Goal: Transaction & Acquisition: Book appointment/travel/reservation

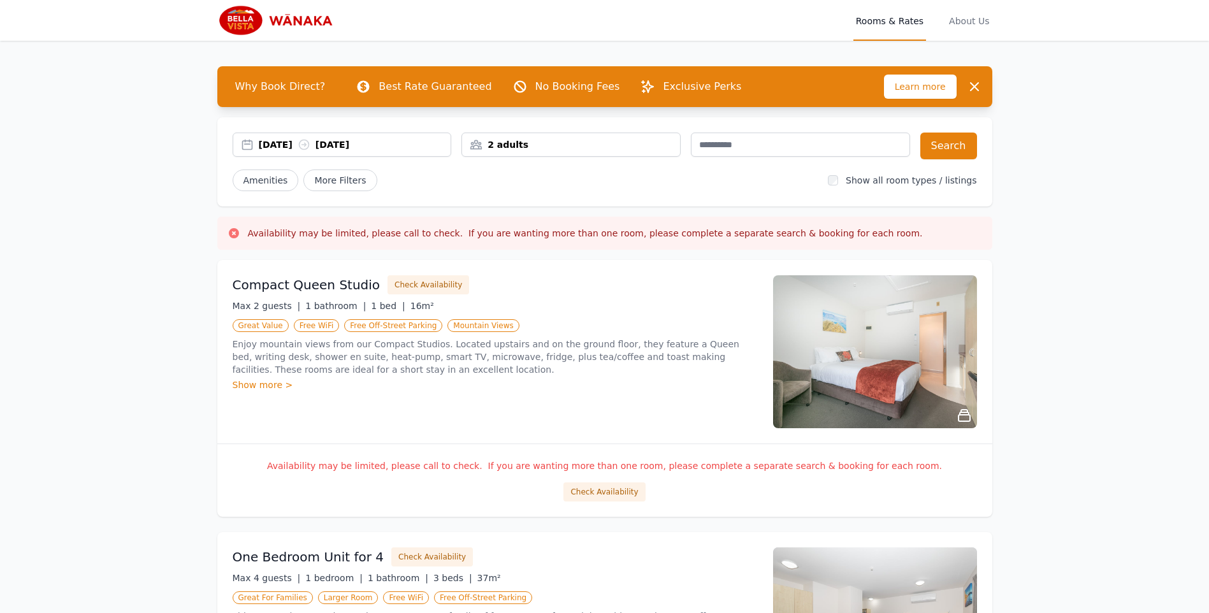
click at [531, 149] on div "2 adults" at bounding box center [571, 144] width 218 height 13
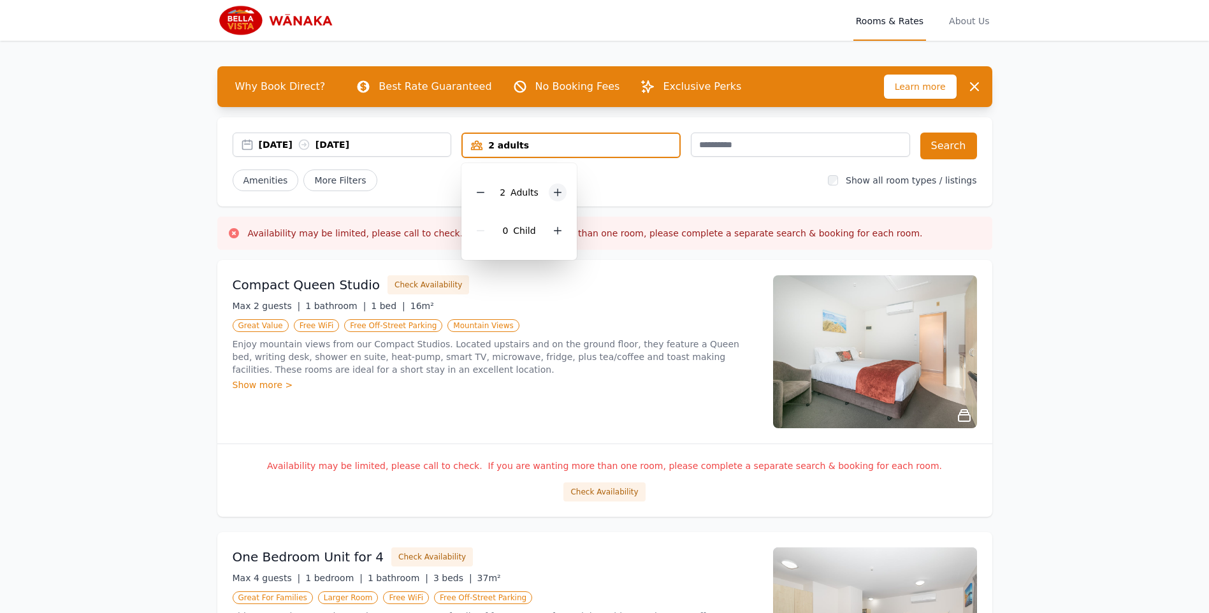
click at [557, 194] on icon at bounding box center [557, 192] width 10 height 10
click at [597, 287] on div "Compact Queen Studio Check Availability" at bounding box center [495, 284] width 525 height 19
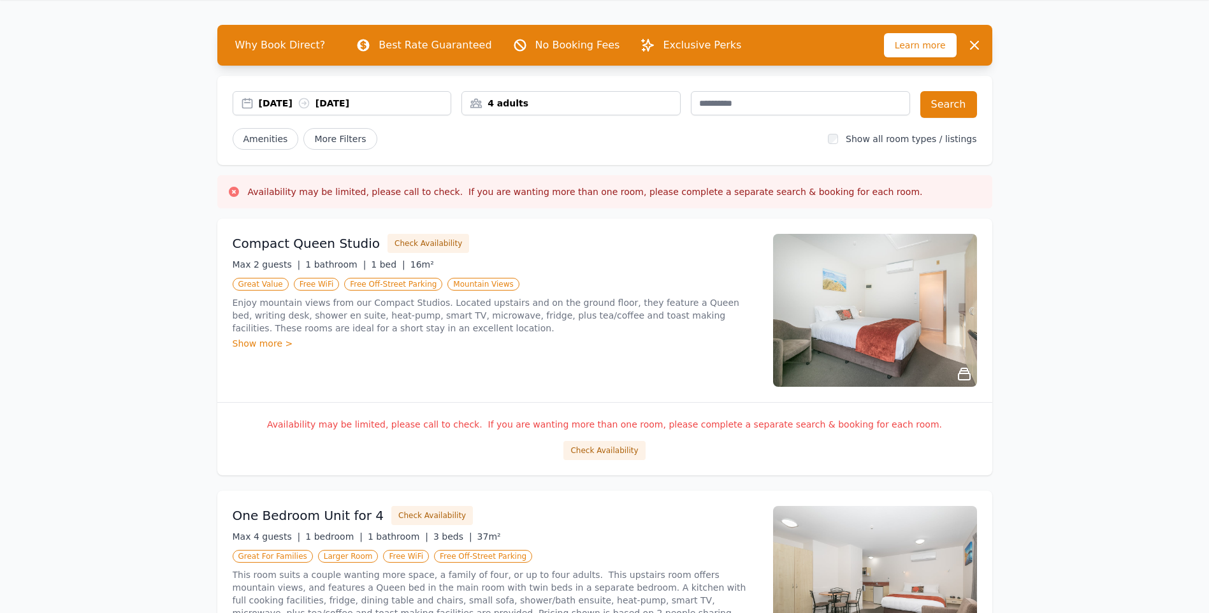
scroll to position [64, 0]
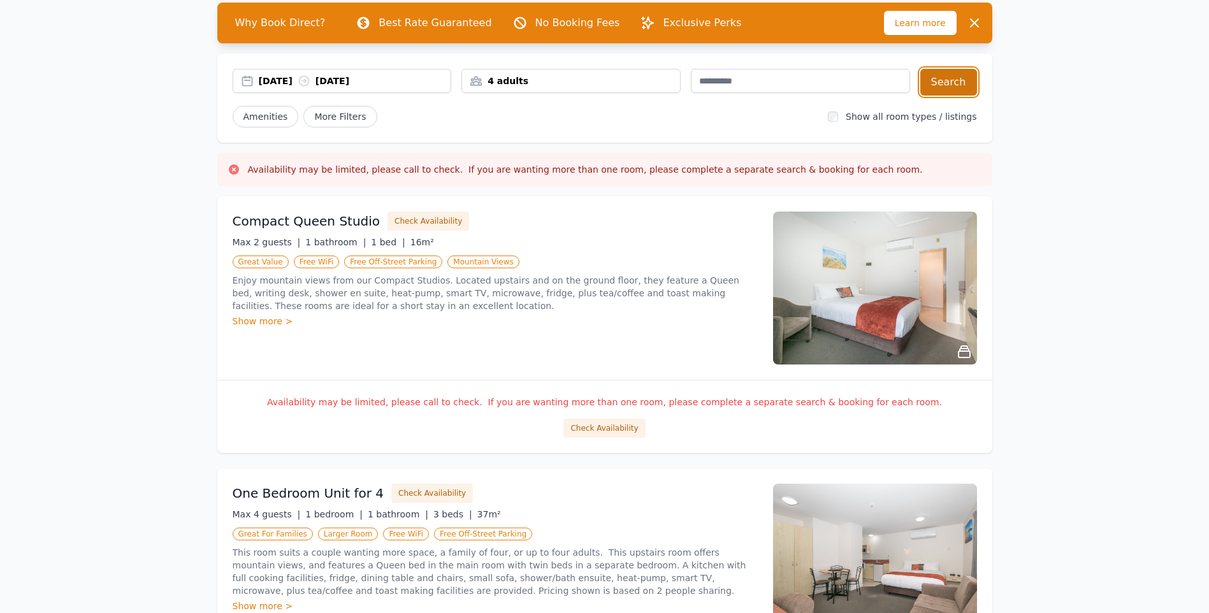
click at [958, 85] on button "Search" at bounding box center [948, 82] width 57 height 27
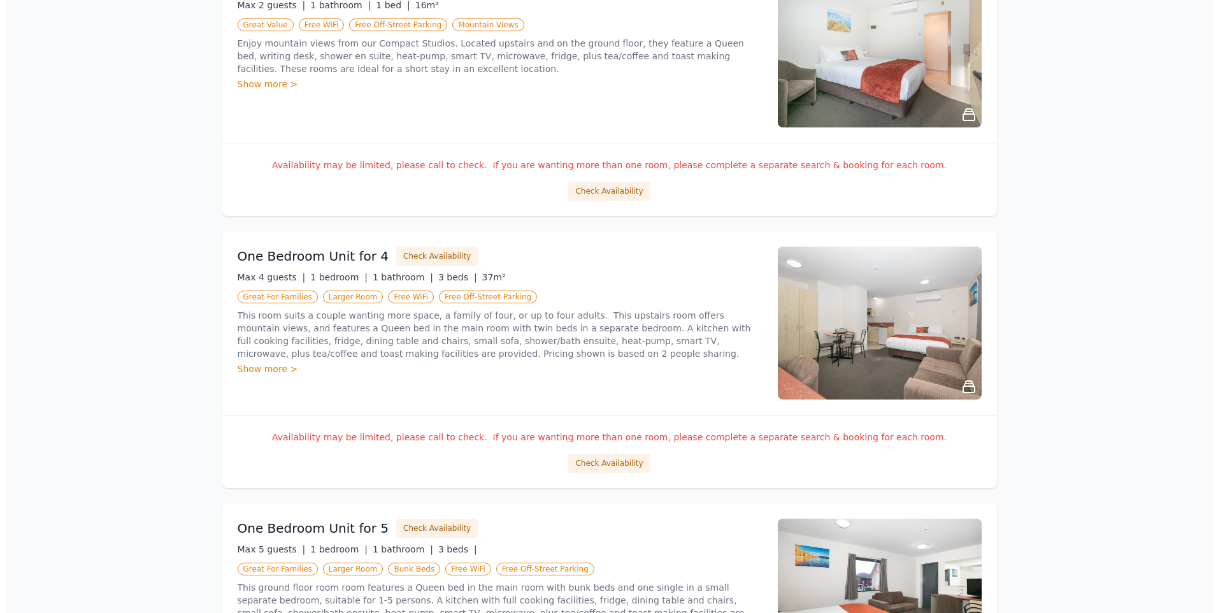
scroll to position [319, 0]
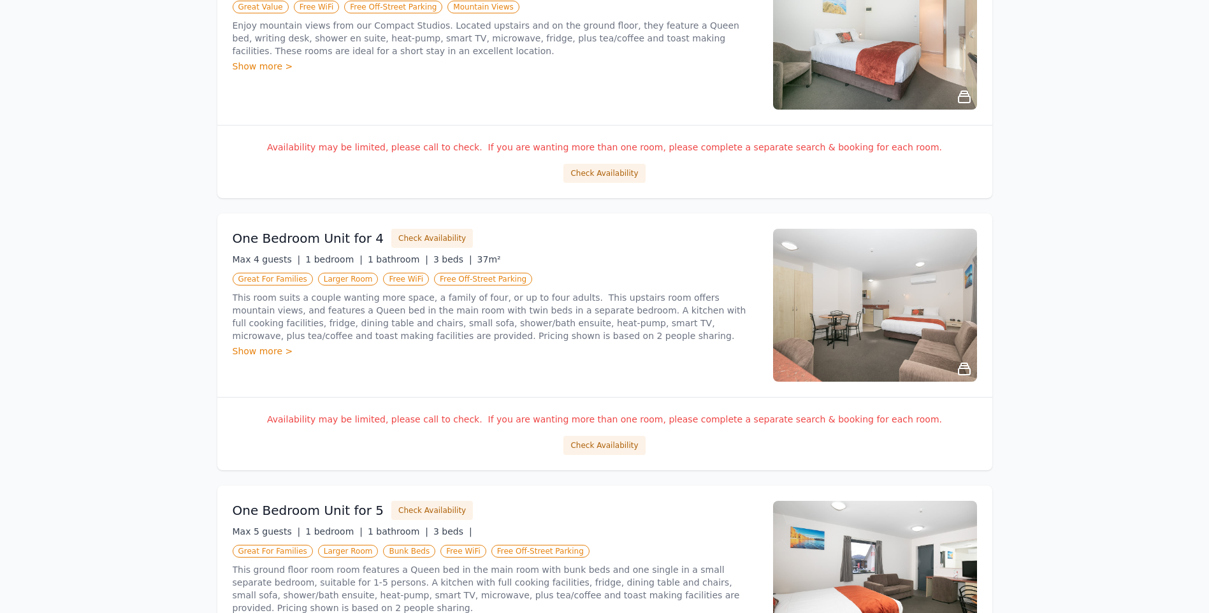
click at [264, 353] on div "Show more >" at bounding box center [495, 351] width 525 height 13
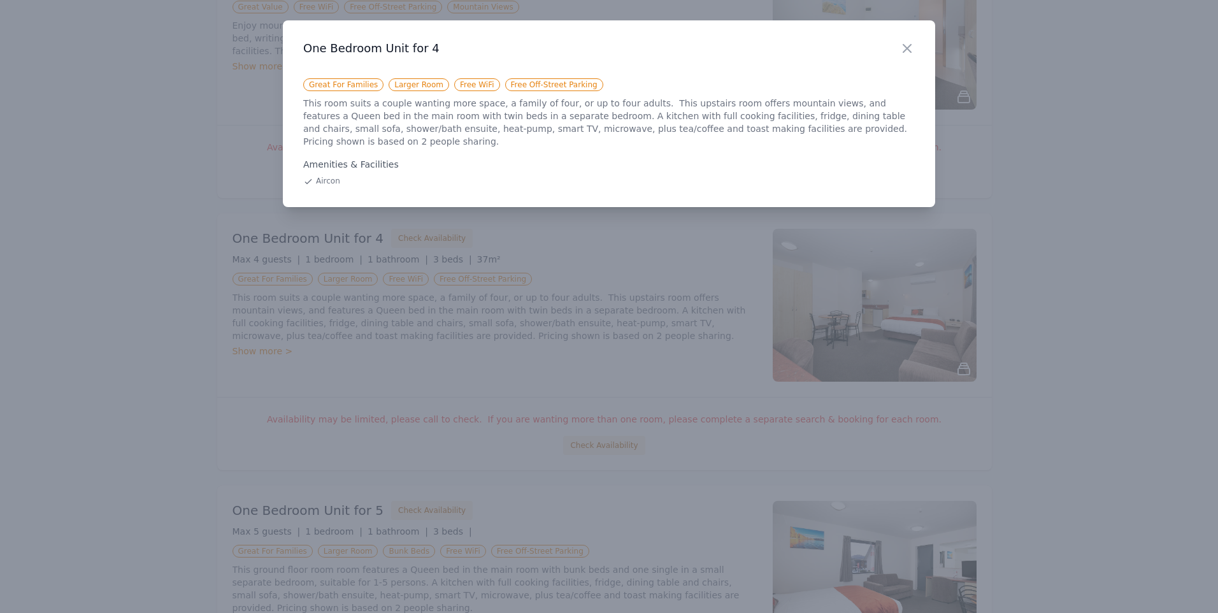
click at [919, 54] on div "Close" at bounding box center [918, 40] width 36 height 40
click at [903, 45] on icon "button" at bounding box center [907, 49] width 8 height 8
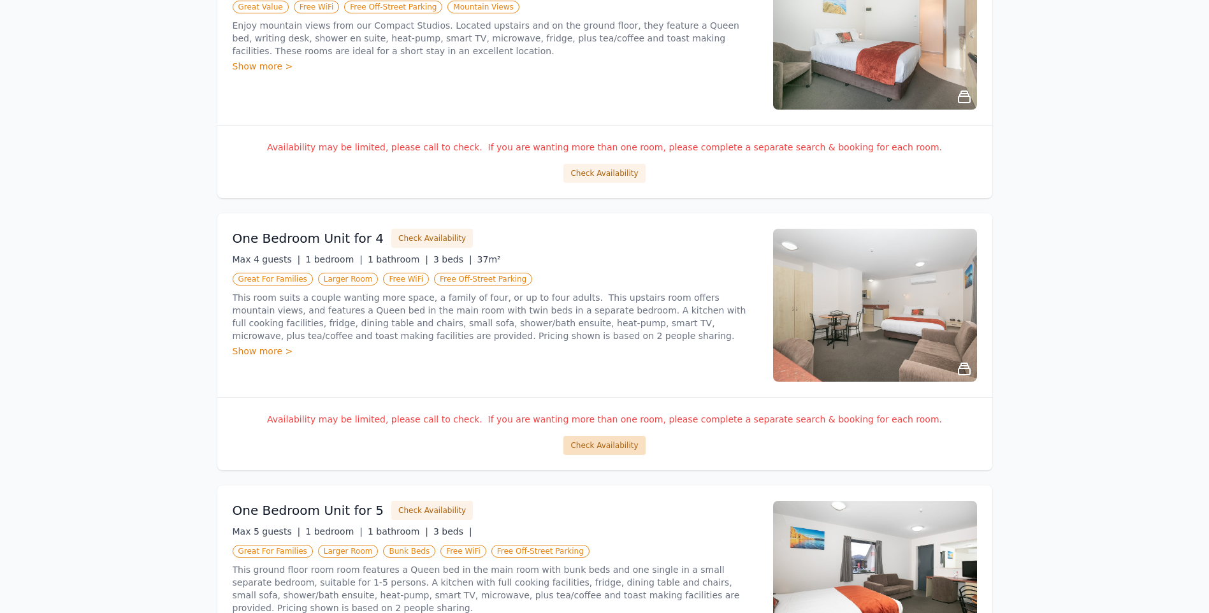
click at [598, 444] on button "Check Availability" at bounding box center [604, 445] width 82 height 19
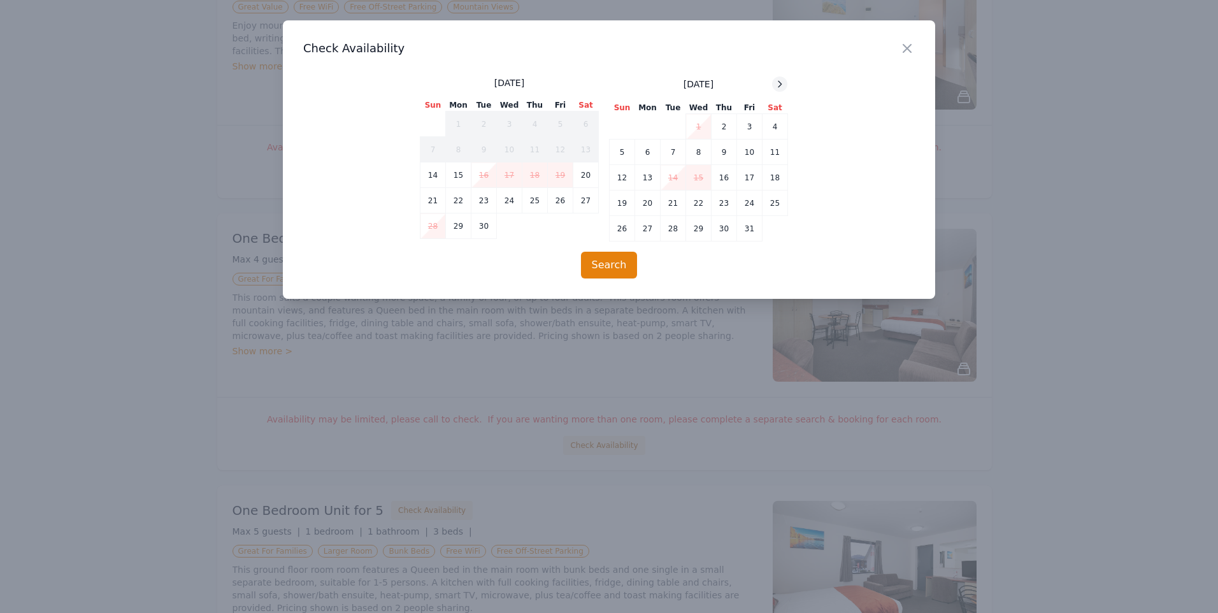
click at [780, 83] on icon at bounding box center [780, 84] width 3 height 6
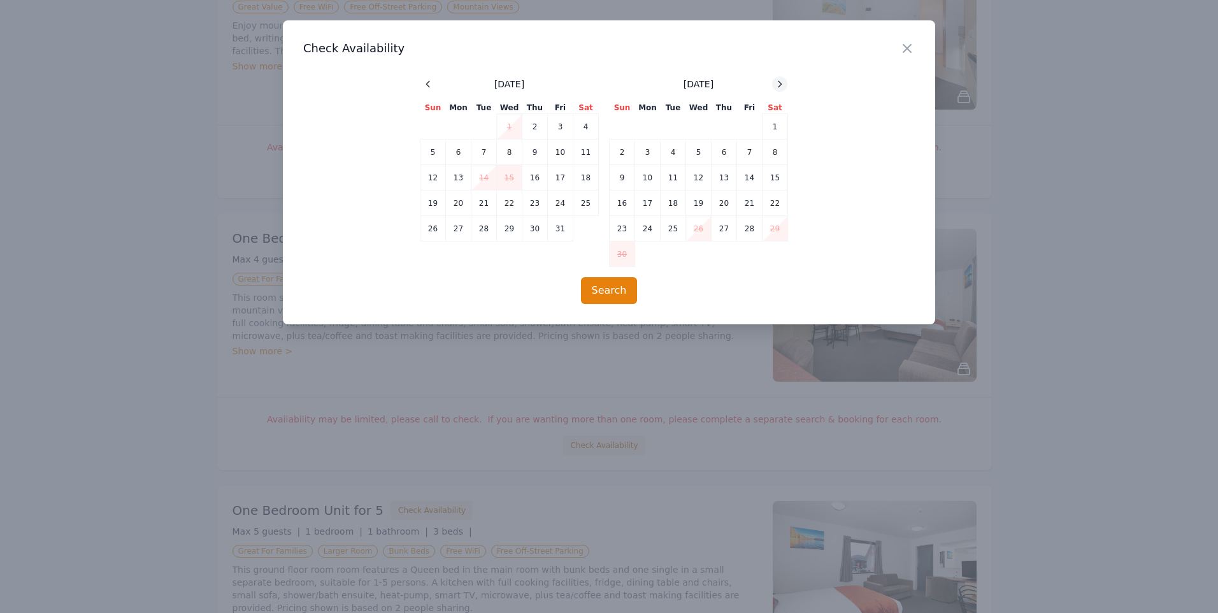
click at [780, 83] on icon at bounding box center [780, 84] width 3 height 6
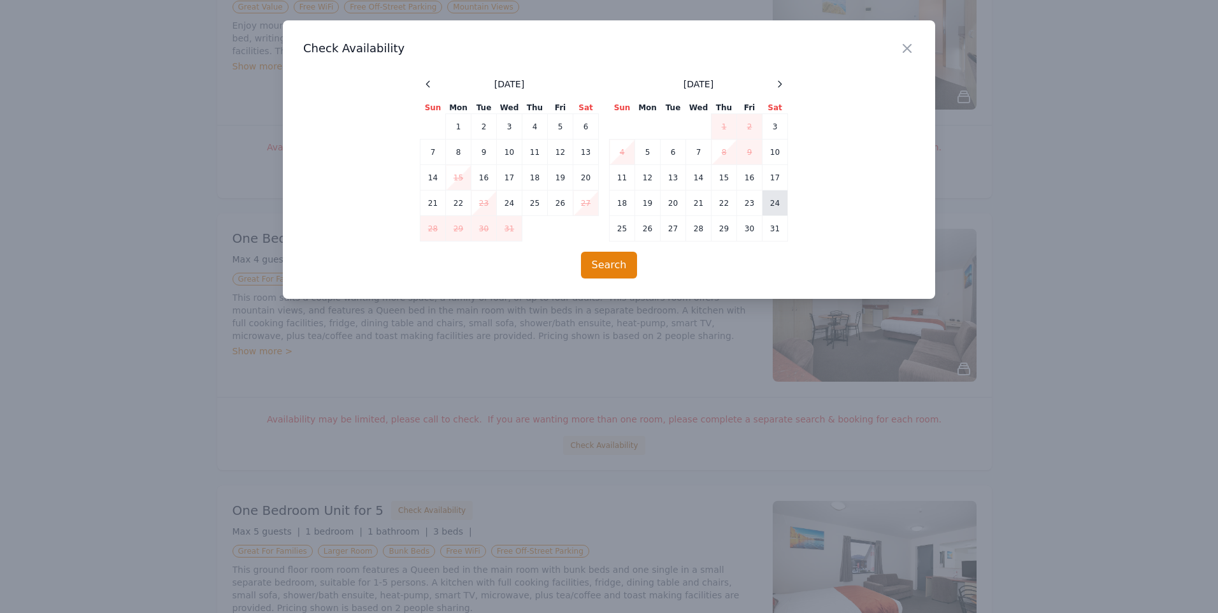
click at [773, 203] on td "24" at bounding box center [775, 202] width 25 height 25
click at [625, 233] on td "25" at bounding box center [622, 228] width 25 height 25
click at [609, 275] on button "Search" at bounding box center [609, 265] width 57 height 27
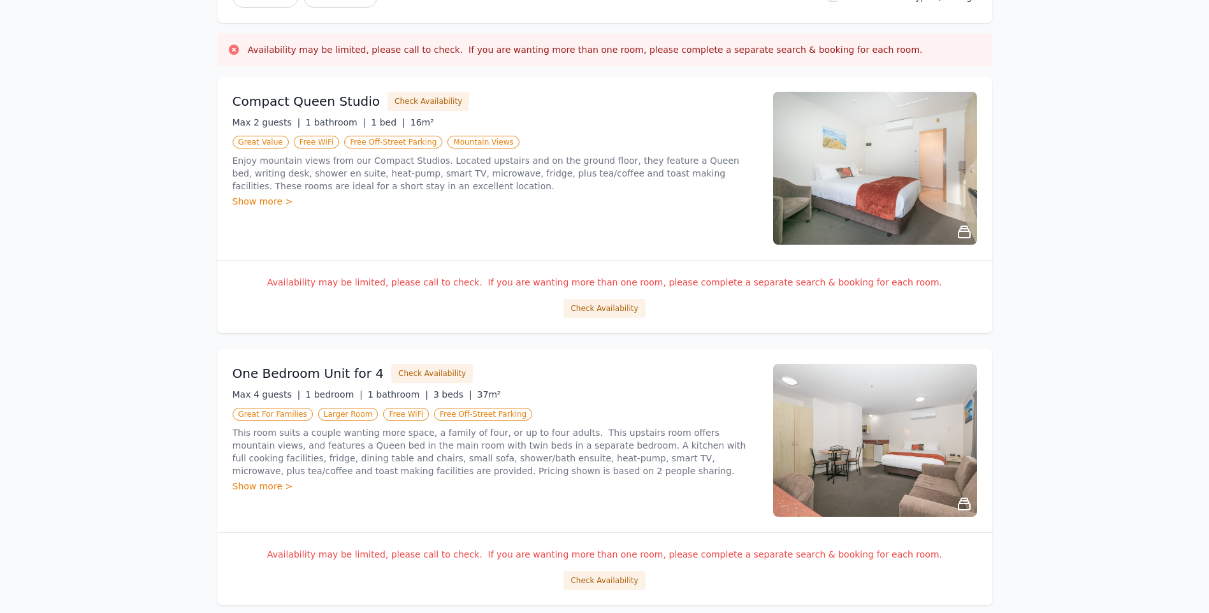
scroll to position [382, 0]
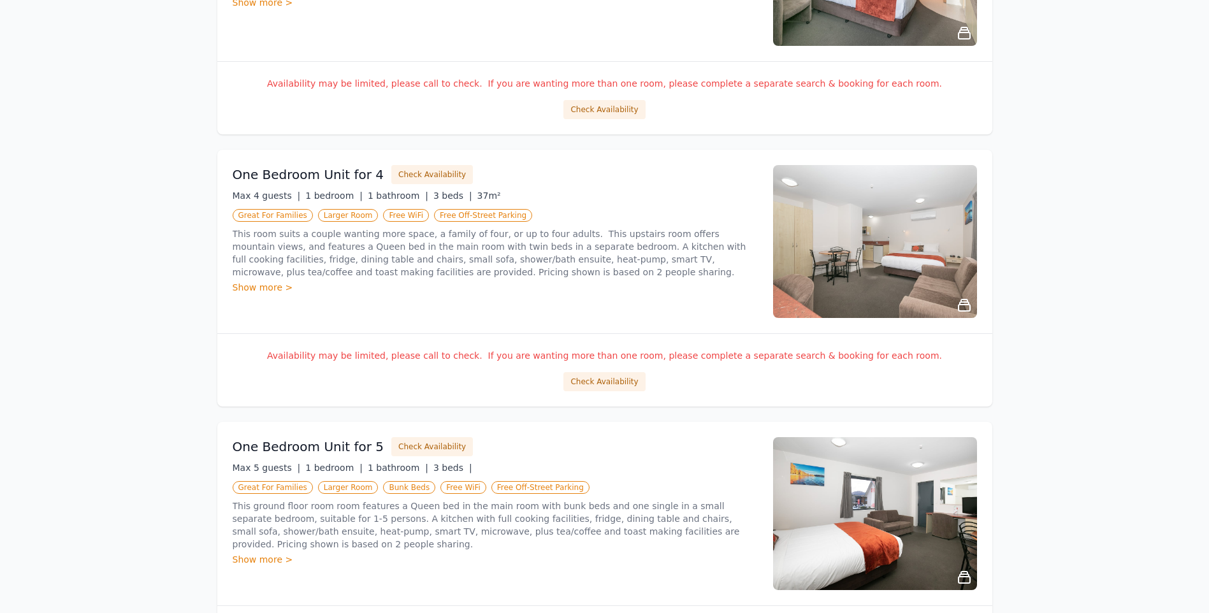
click at [828, 268] on img at bounding box center [875, 241] width 204 height 153
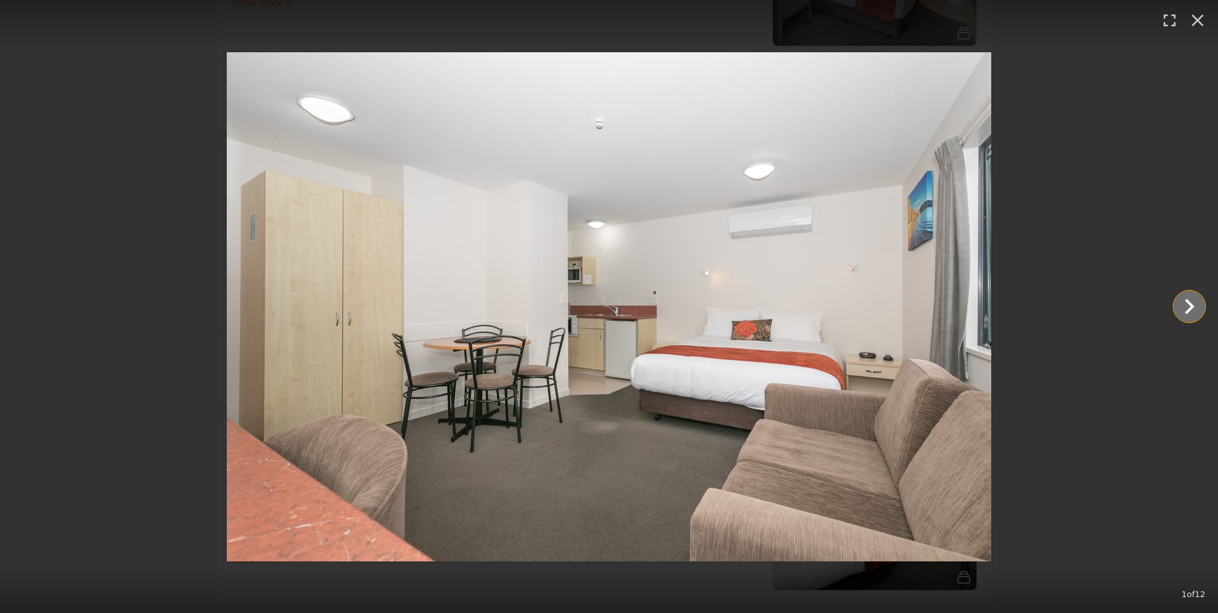
click at [1191, 309] on icon "Show slide 2 of 12" at bounding box center [1190, 306] width 10 height 15
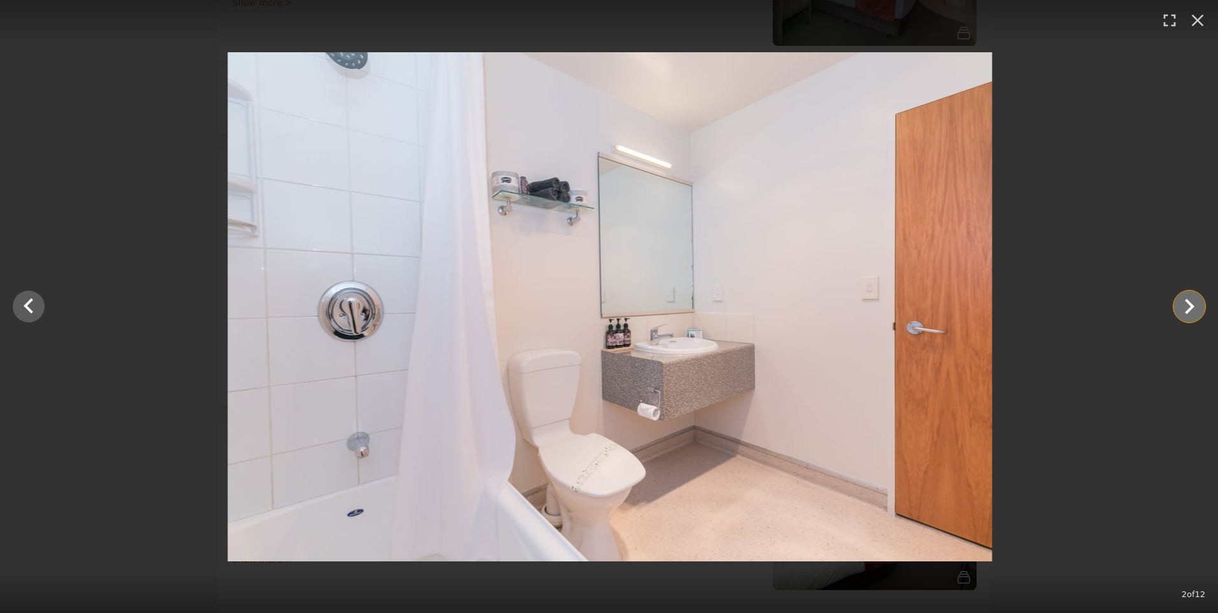
click at [1191, 309] on icon "Show slide 3 of 12" at bounding box center [1190, 306] width 10 height 15
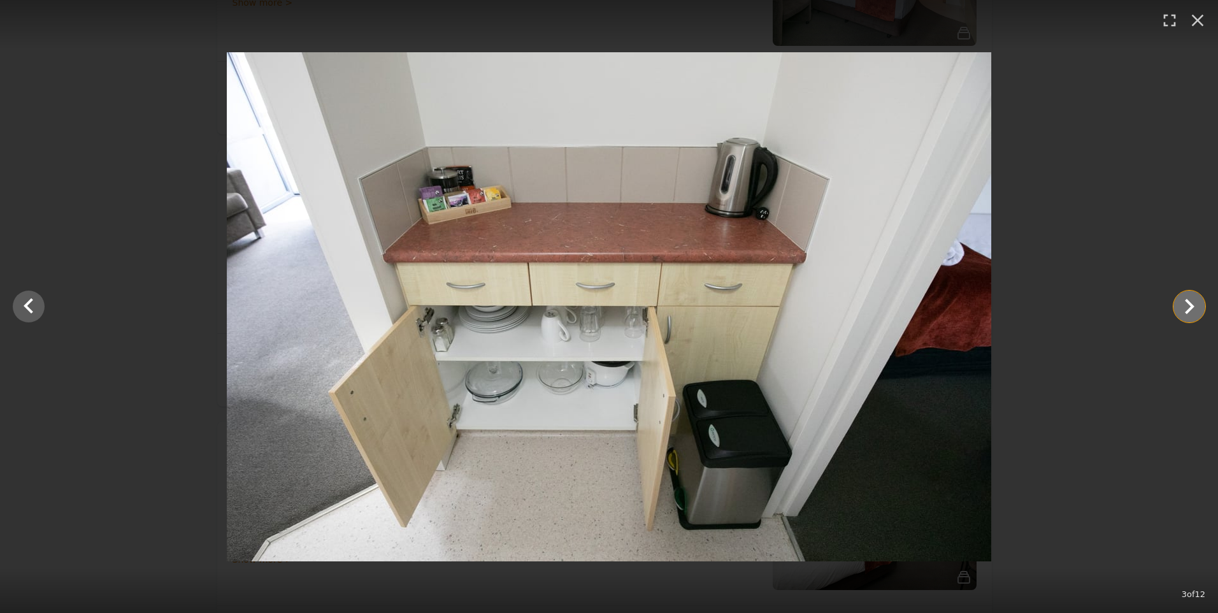
click at [1191, 309] on icon "Show slide 4 of 12" at bounding box center [1190, 306] width 10 height 15
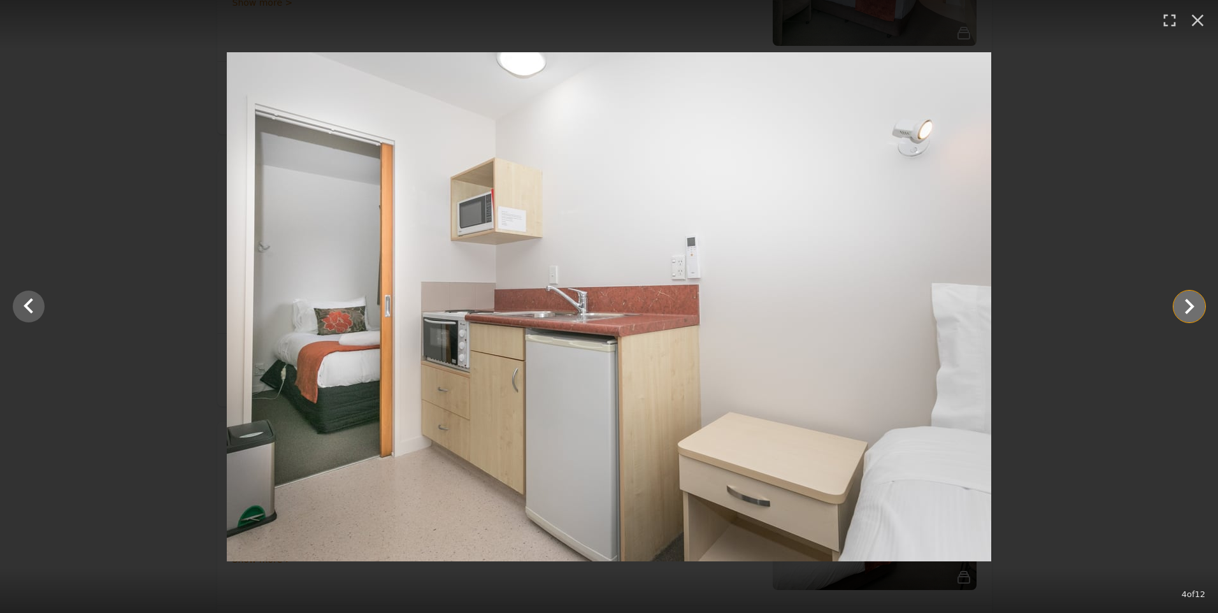
click at [1191, 309] on icon "Show slide 5 of 12" at bounding box center [1190, 306] width 10 height 15
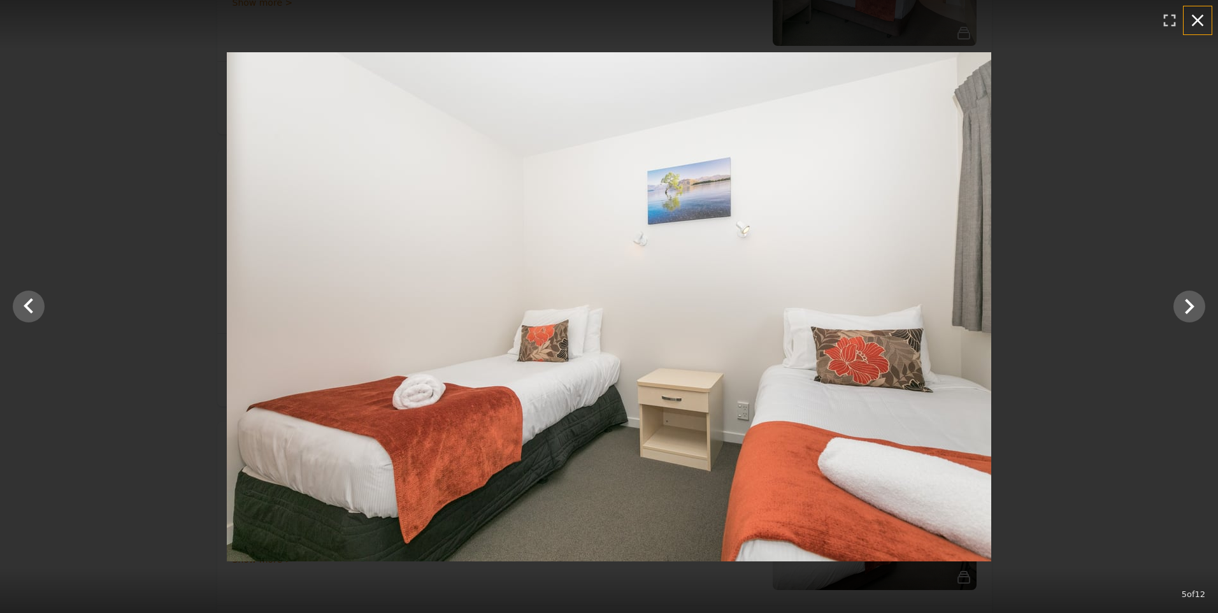
click at [1196, 22] on icon "button" at bounding box center [1198, 21] width 12 height 12
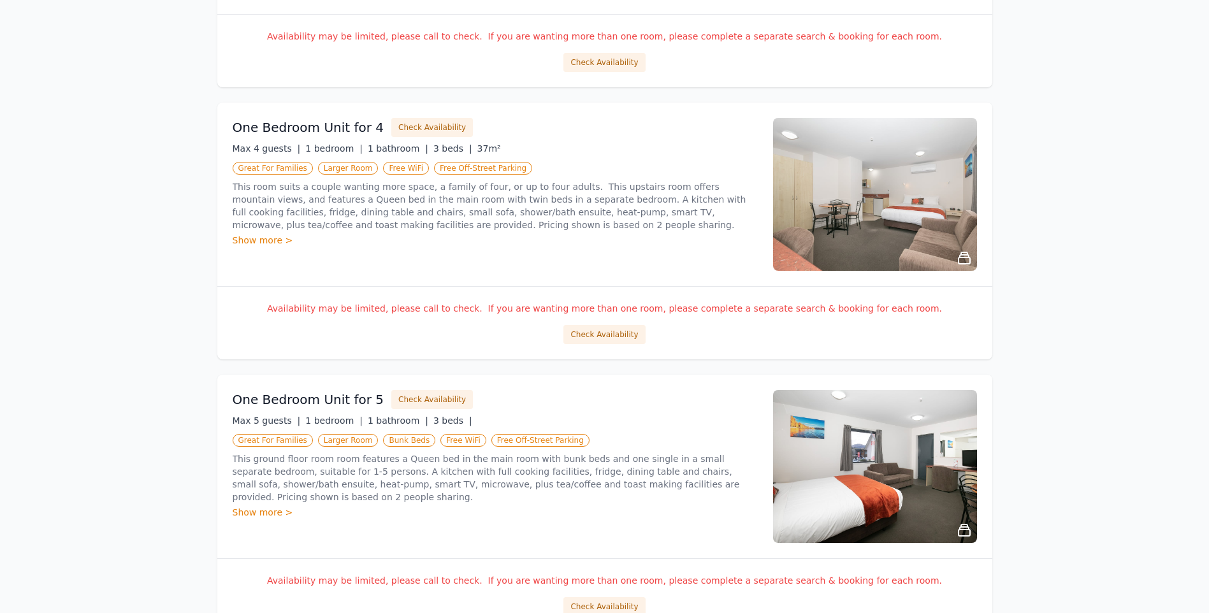
scroll to position [420, 0]
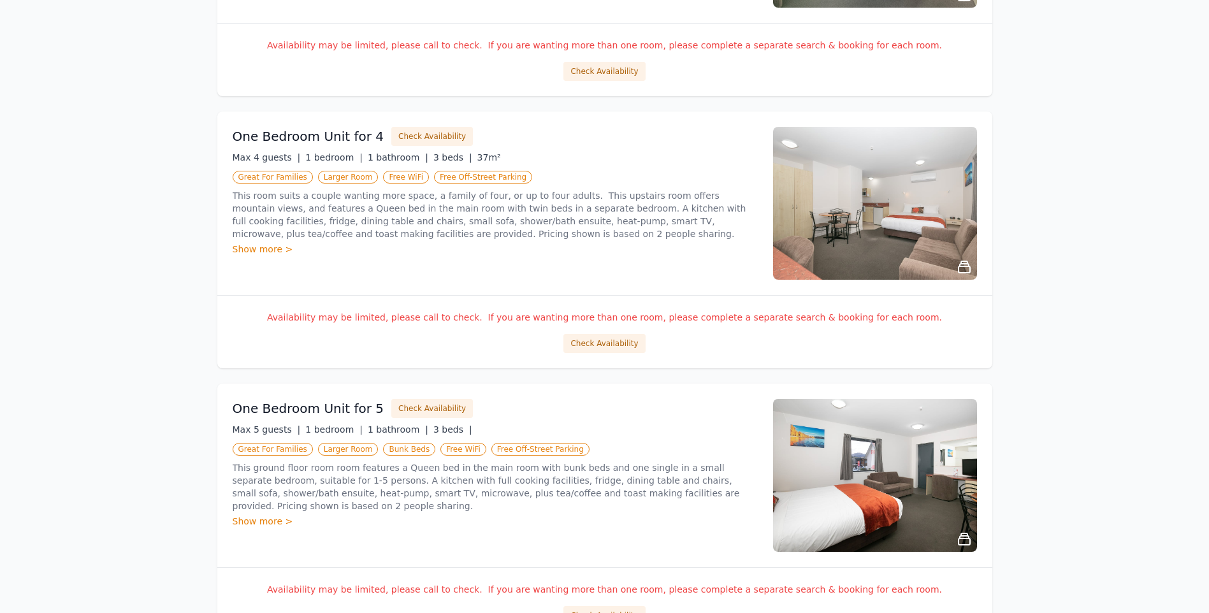
click at [246, 248] on div "Show more >" at bounding box center [495, 249] width 525 height 13
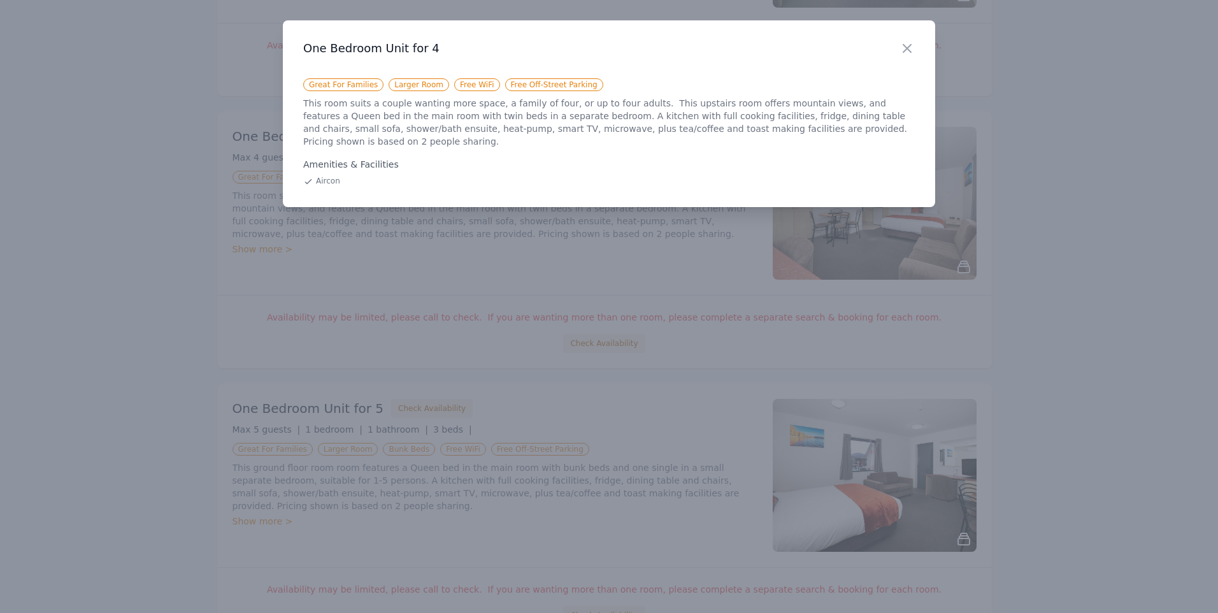
click at [917, 48] on div "Close" at bounding box center [918, 40] width 36 height 40
click at [905, 49] on icon "button" at bounding box center [907, 48] width 15 height 15
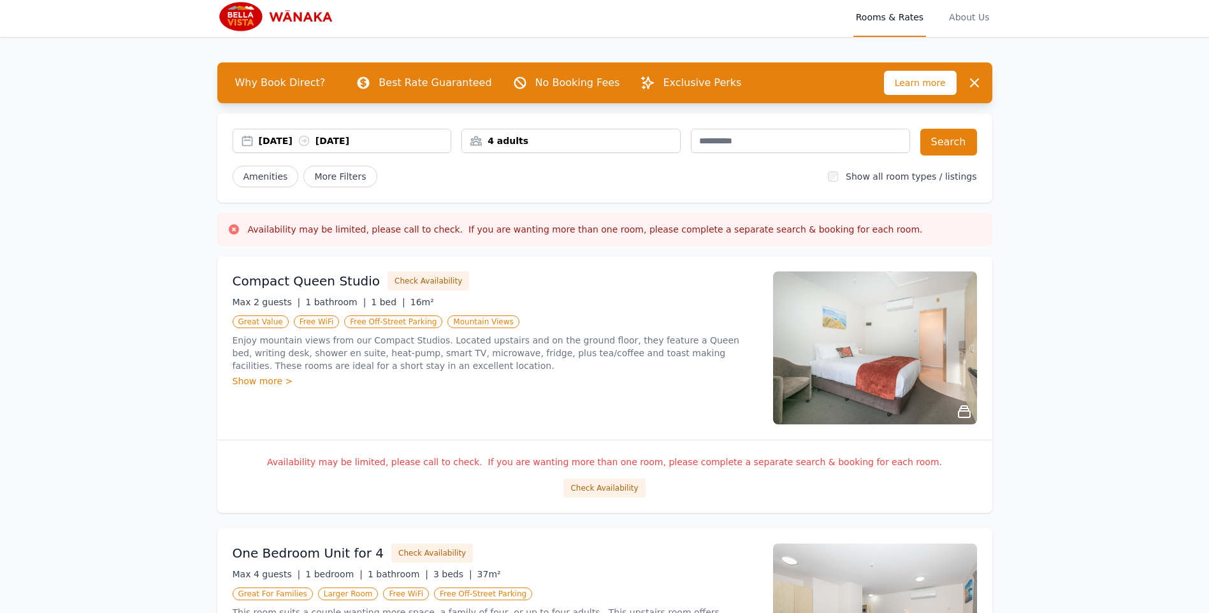
scroll to position [0, 0]
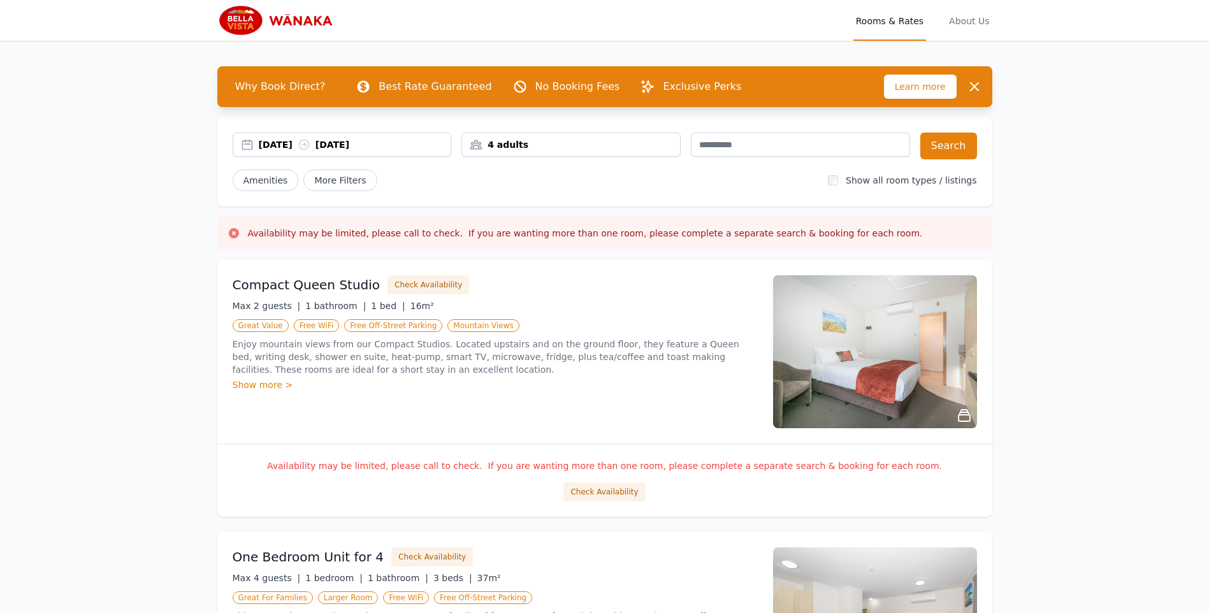
click at [909, 25] on span "Rooms & Rates" at bounding box center [889, 20] width 73 height 41
click at [905, 19] on span "Rooms & Rates" at bounding box center [889, 20] width 73 height 41
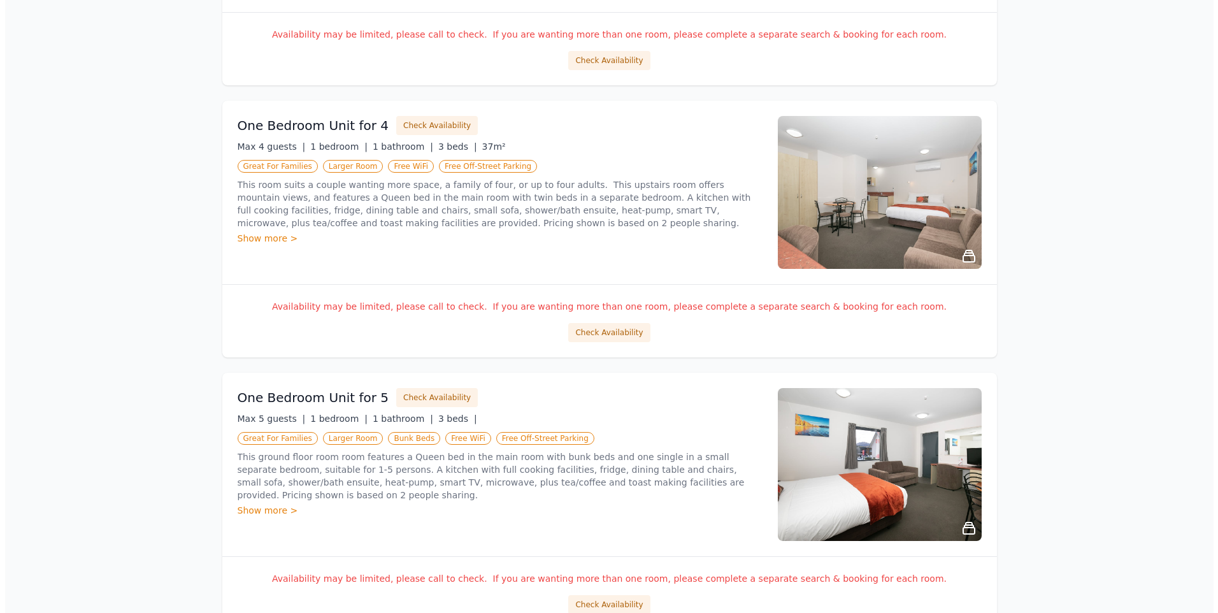
scroll to position [420, 0]
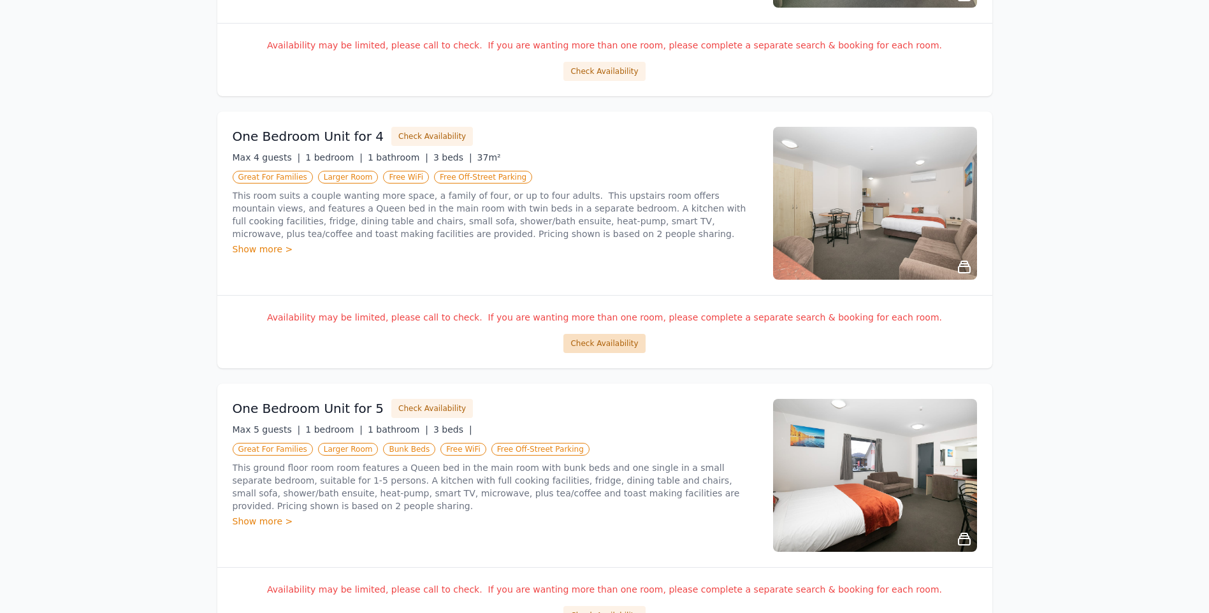
click at [620, 347] on button "Check Availability" at bounding box center [604, 343] width 82 height 19
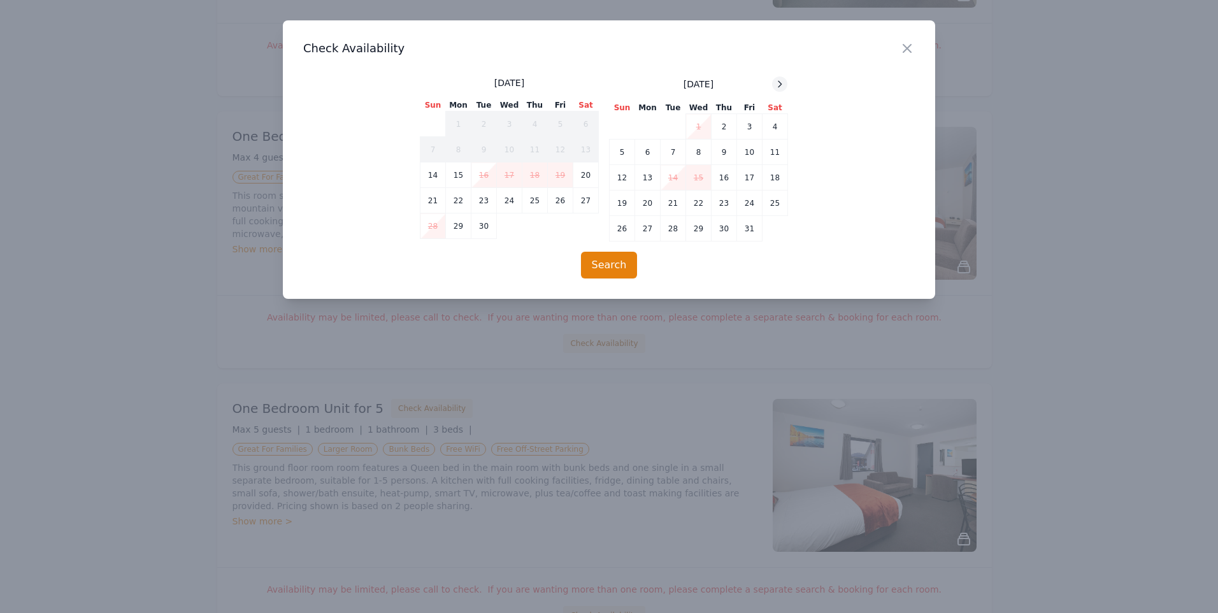
click at [779, 78] on div at bounding box center [779, 83] width 15 height 15
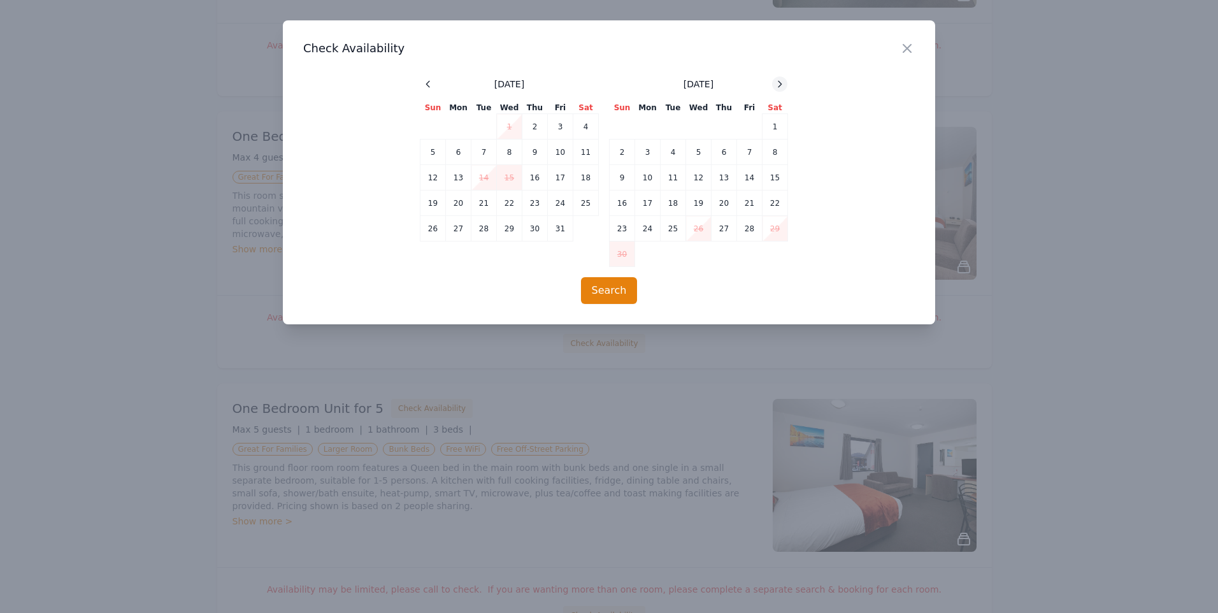
click at [779, 82] on icon at bounding box center [780, 84] width 10 height 10
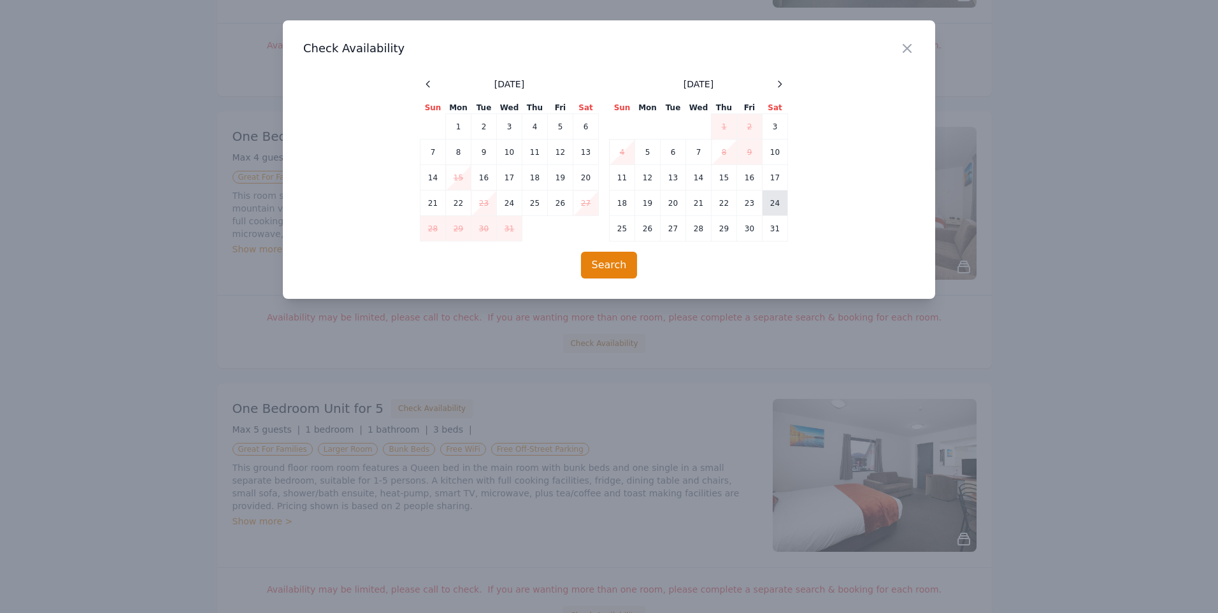
click at [766, 203] on td "24" at bounding box center [775, 202] width 25 height 25
click at [624, 229] on td "25" at bounding box center [622, 228] width 25 height 25
click at [619, 269] on button "Search" at bounding box center [609, 265] width 57 height 27
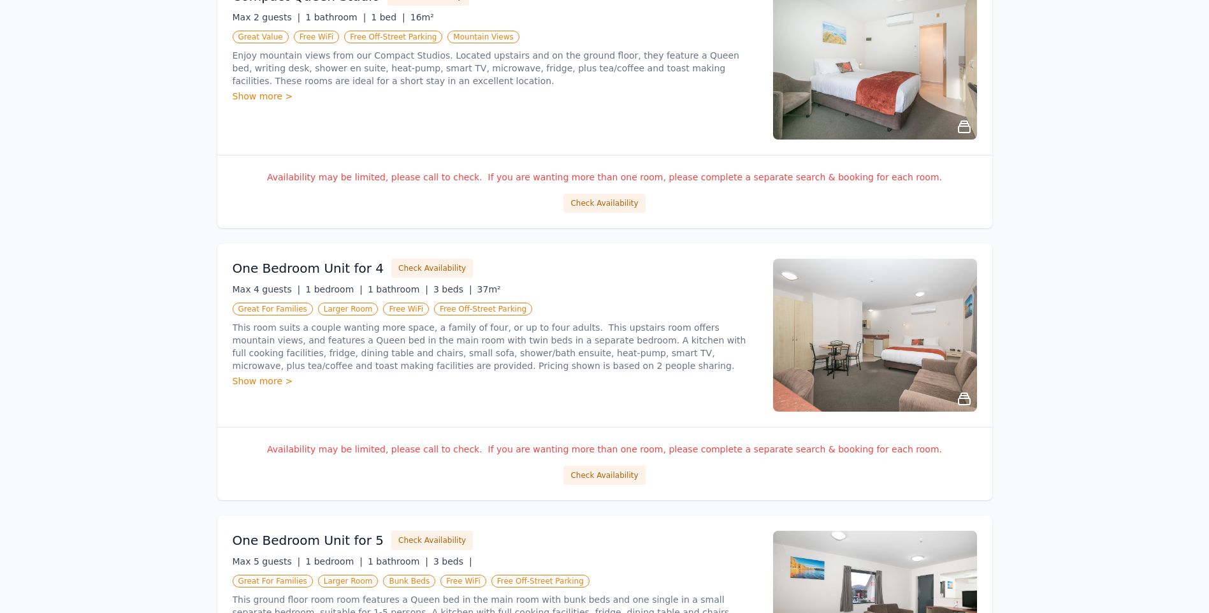
scroll to position [319, 0]
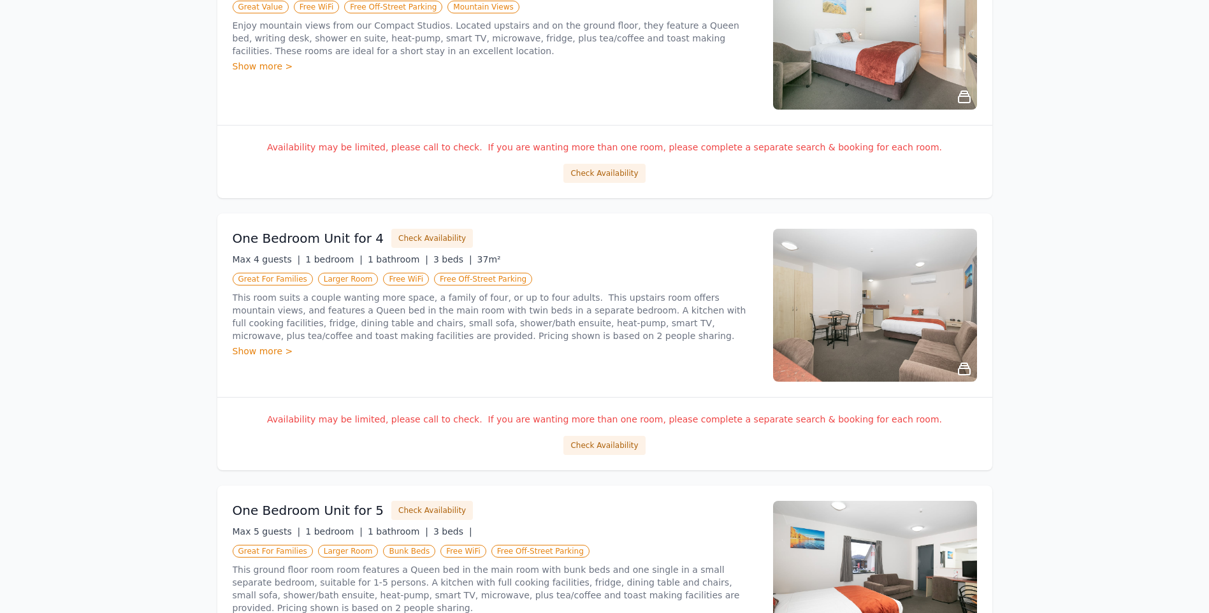
click at [843, 423] on p "Availability may be limited, please call to check. If you are wanting more than…" at bounding box center [605, 419] width 744 height 13
click at [261, 358] on div "One Bedroom Unit for 4 Check Availability Max 4 guests | 1 bedroom | 1 bathroom…" at bounding box center [495, 305] width 525 height 153
click at [255, 353] on div "Show more >" at bounding box center [495, 351] width 525 height 13
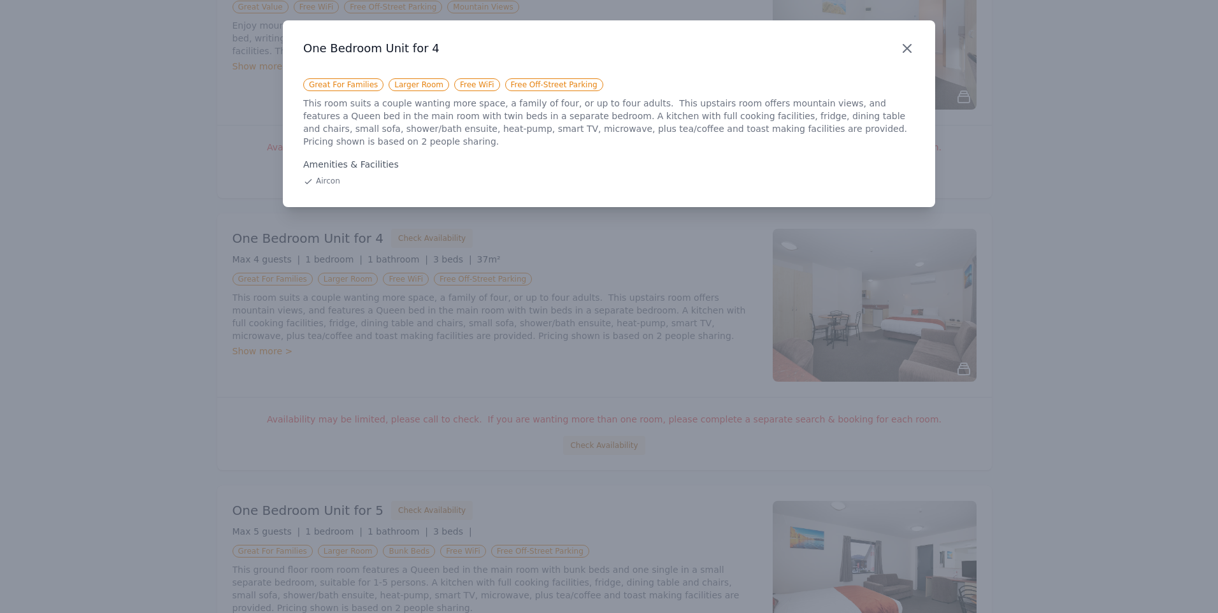
click at [908, 52] on icon "button" at bounding box center [907, 48] width 15 height 15
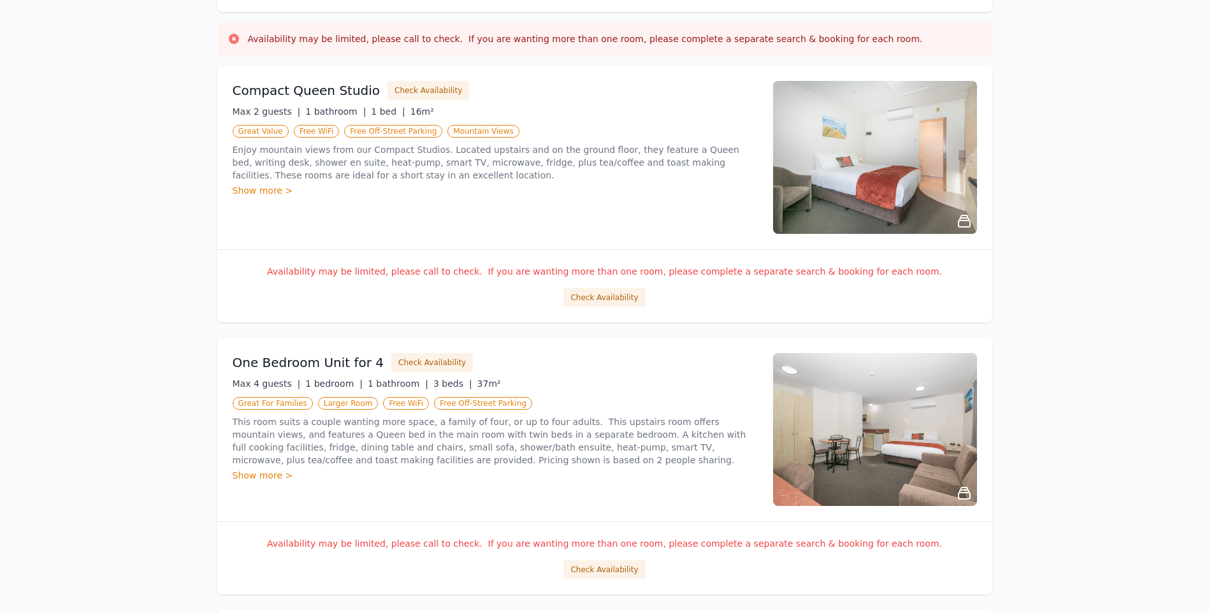
scroll to position [0, 0]
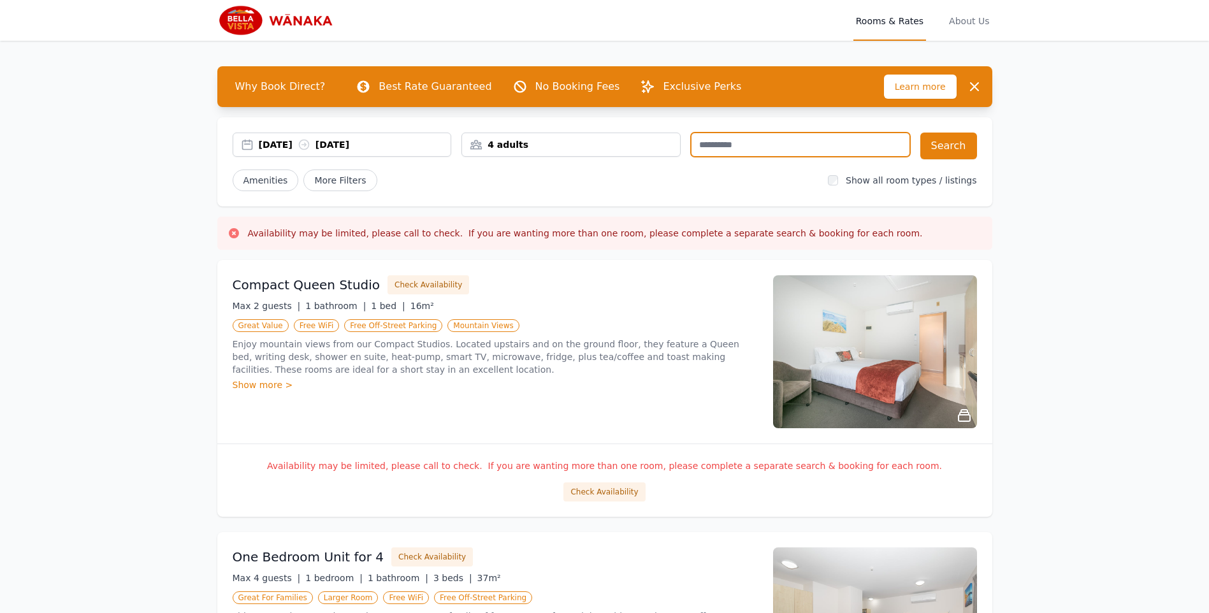
click at [793, 134] on input "text" at bounding box center [800, 145] width 219 height 24
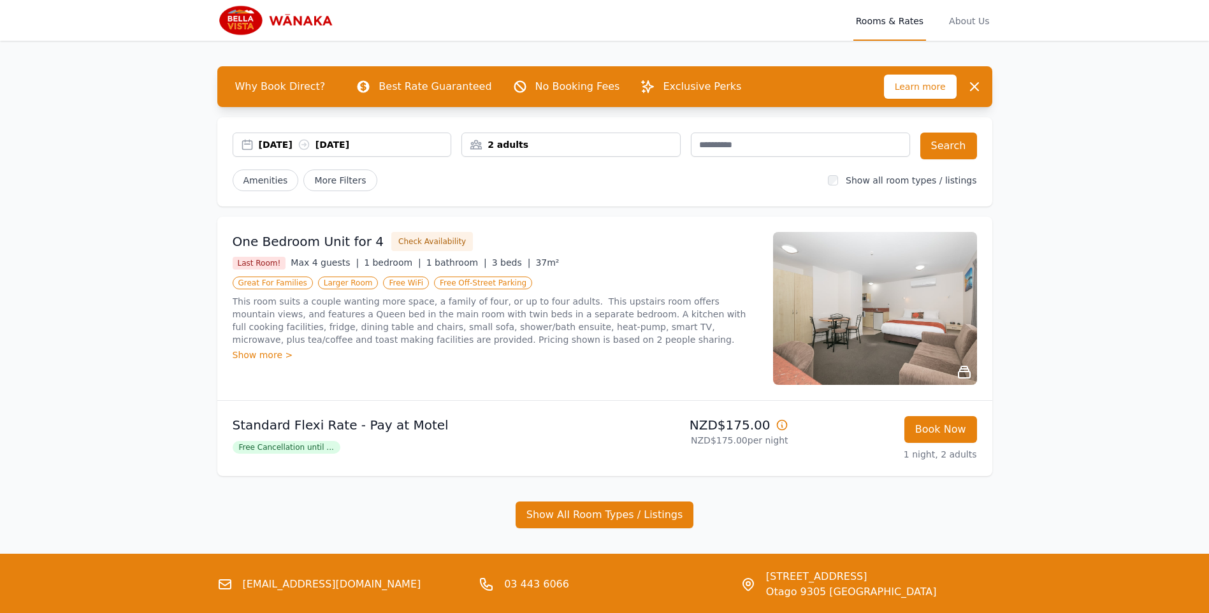
click at [488, 140] on div "2 adults" at bounding box center [571, 144] width 218 height 13
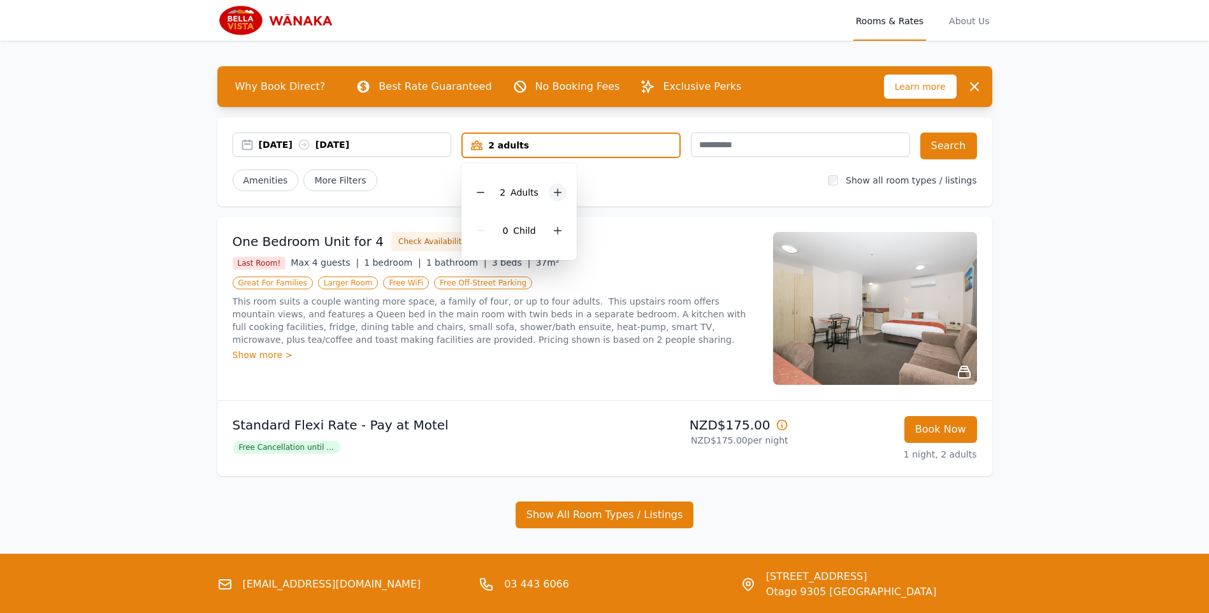
click at [556, 194] on icon at bounding box center [557, 192] width 10 height 10
drag, startPoint x: 557, startPoint y: 194, endPoint x: 562, endPoint y: 188, distance: 8.2
click at [557, 194] on icon at bounding box center [557, 192] width 10 height 10
drag, startPoint x: 275, startPoint y: 142, endPoint x: 294, endPoint y: 147, distance: 20.2
click at [275, 142] on div "14 Sep 2025 15 Sep 2025" at bounding box center [355, 144] width 192 height 13
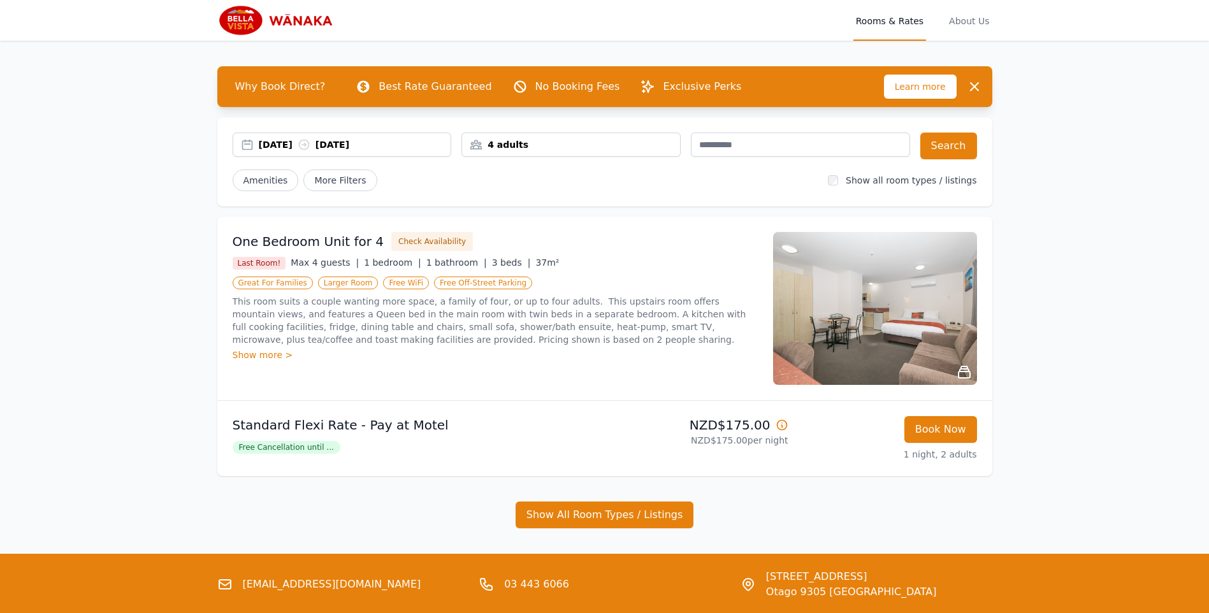
click at [301, 152] on div "14 Sep 2025 15 Sep 2025" at bounding box center [342, 145] width 219 height 24
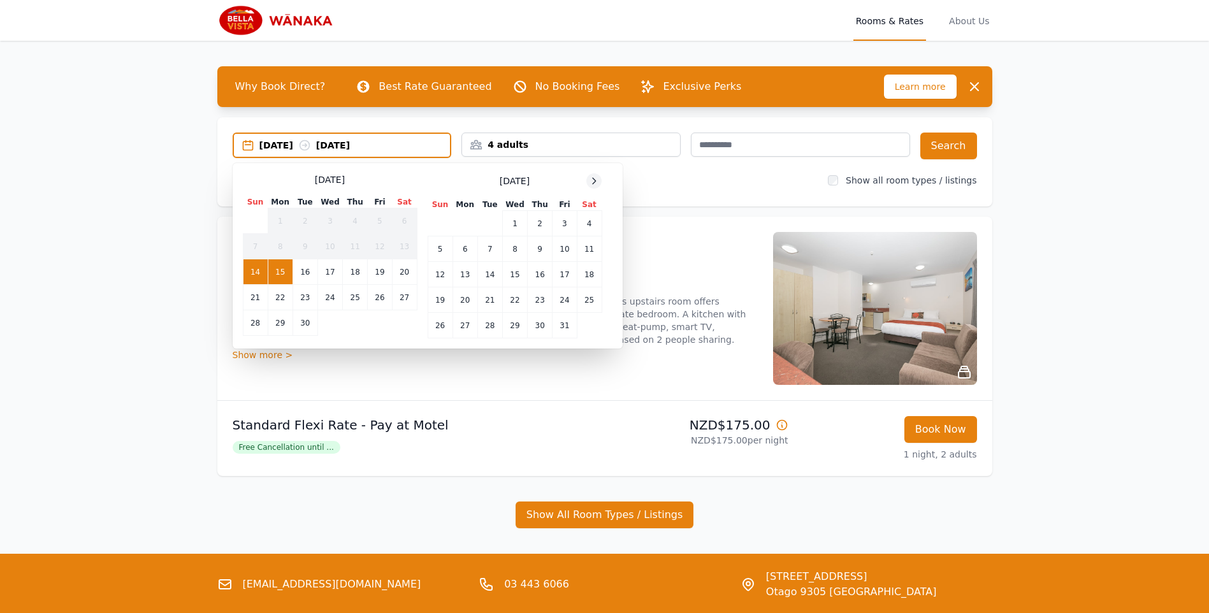
click at [594, 182] on icon at bounding box center [594, 181] width 10 height 10
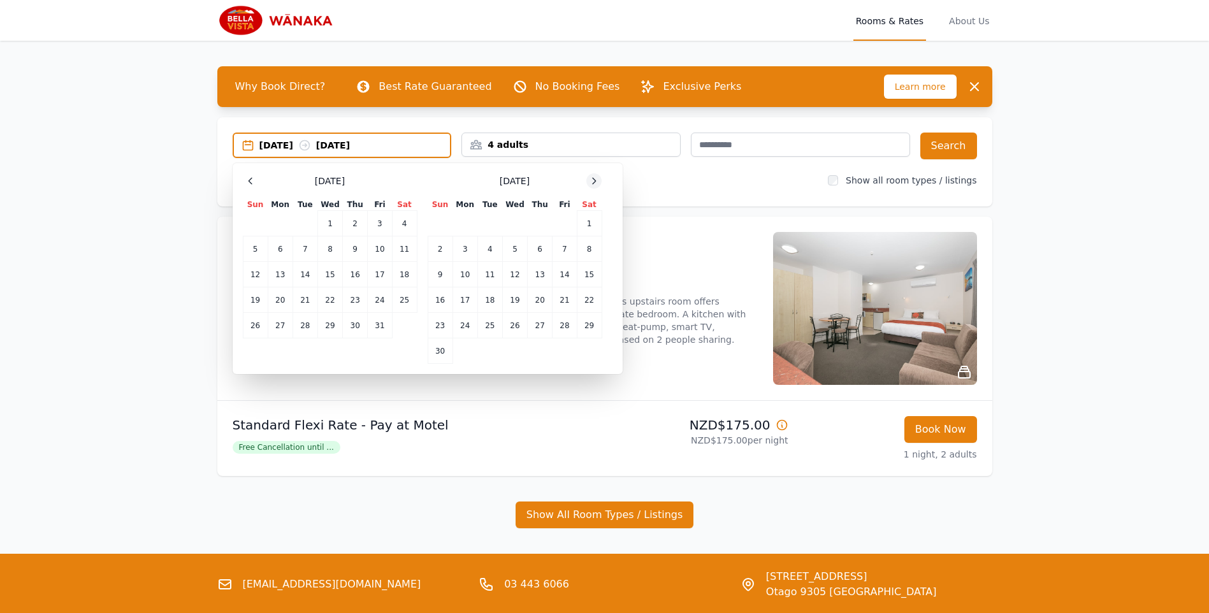
click at [594, 182] on icon at bounding box center [594, 181] width 10 height 10
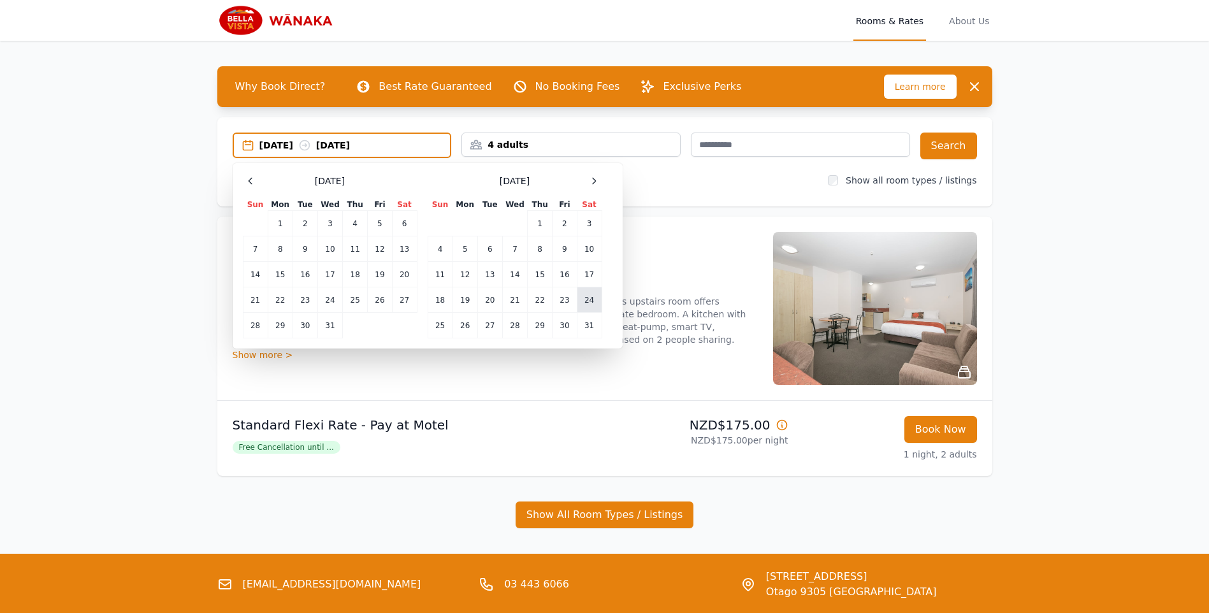
click at [586, 306] on td "24" at bounding box center [589, 299] width 25 height 25
click at [435, 329] on td "25" at bounding box center [439, 325] width 25 height 25
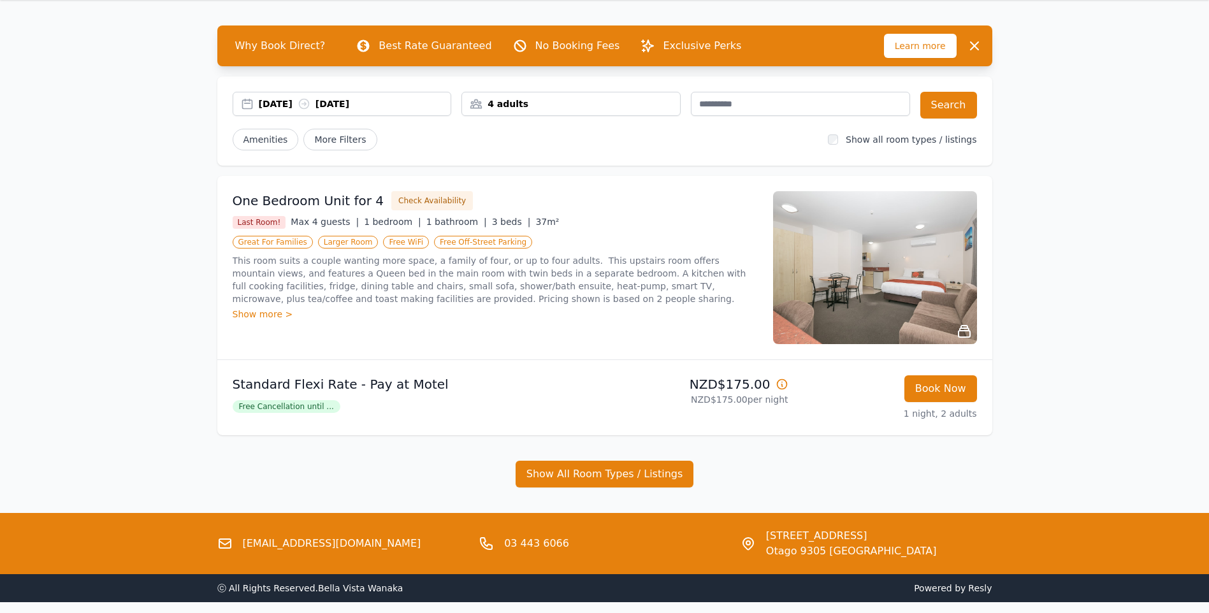
scroll to position [64, 0]
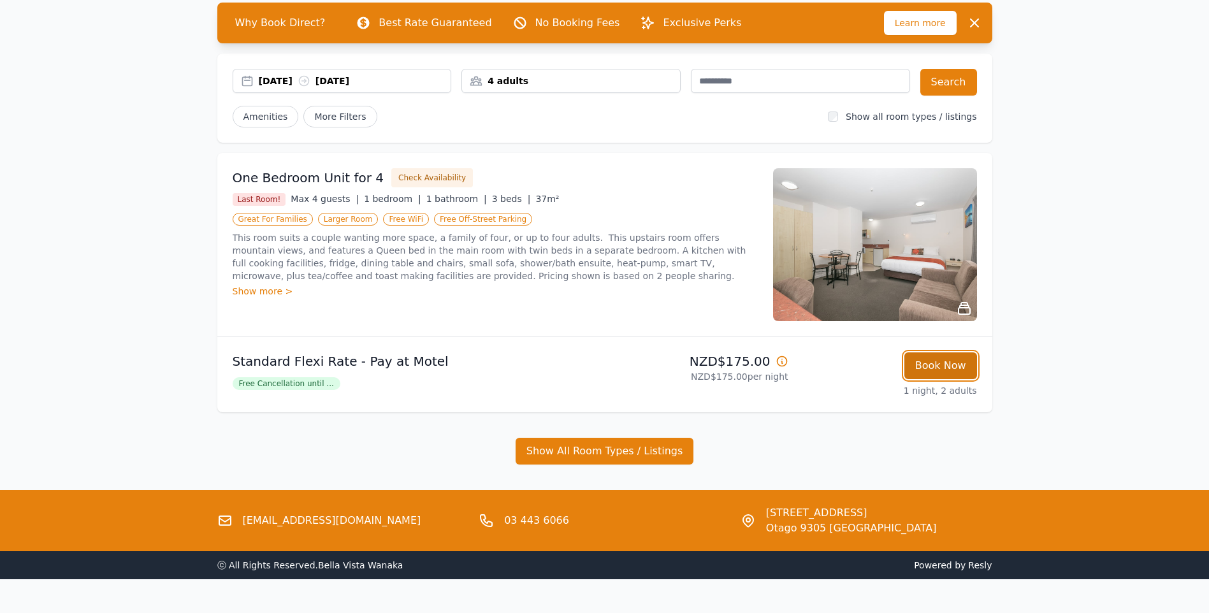
click at [965, 362] on button "Book Now" at bounding box center [940, 365] width 73 height 27
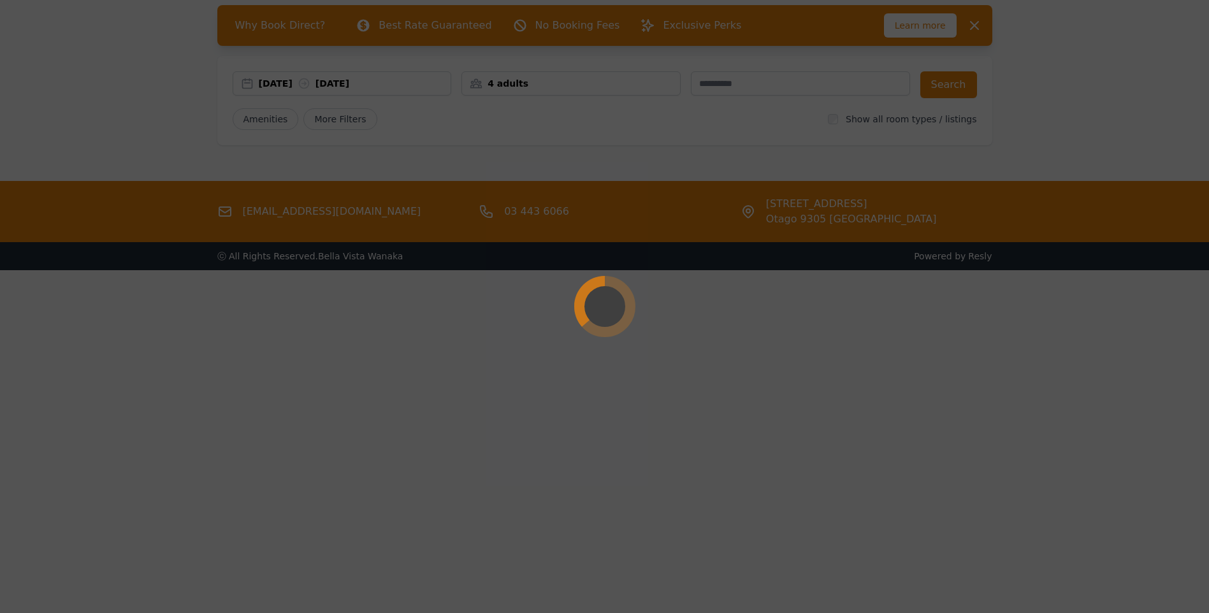
select select "**"
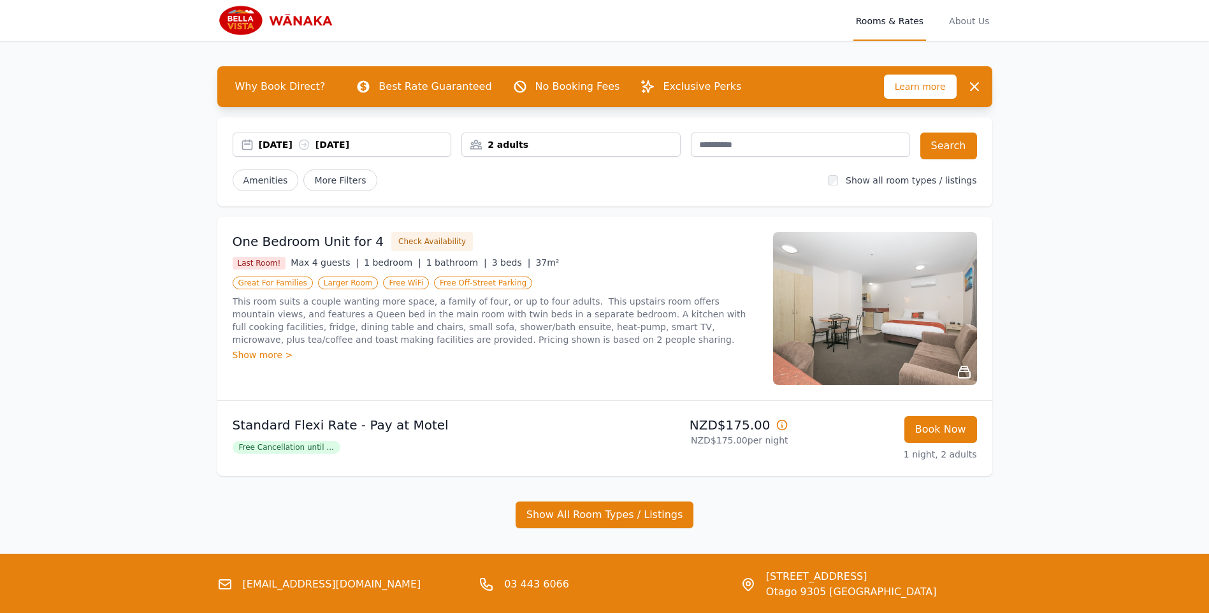
click at [540, 145] on div "2 adults" at bounding box center [571, 144] width 218 height 13
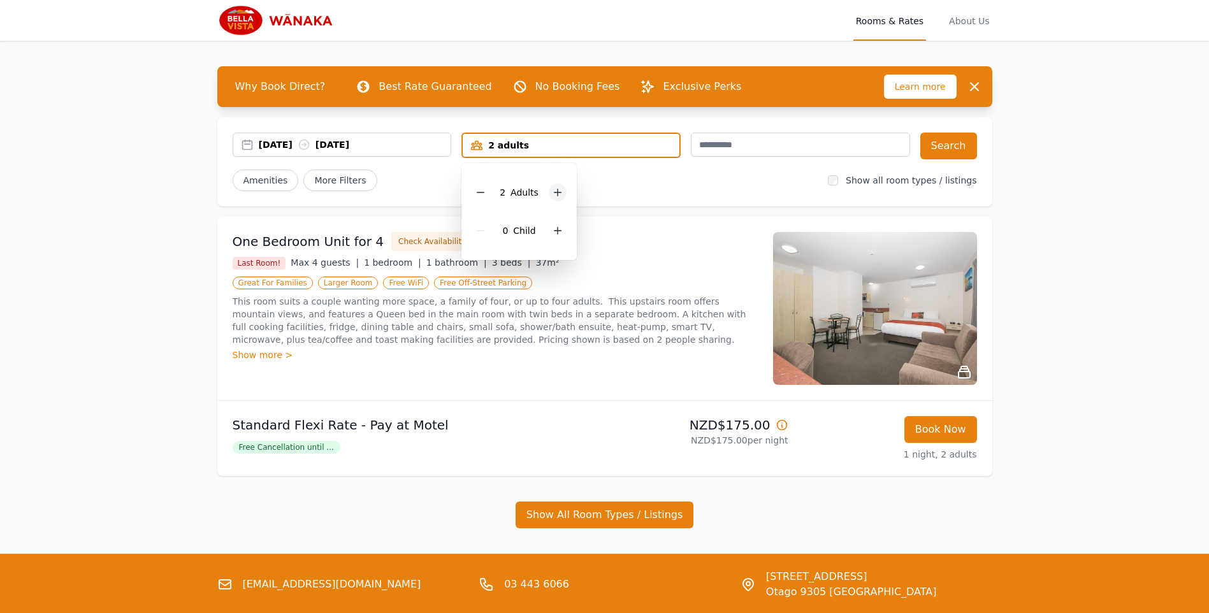
click at [554, 192] on icon at bounding box center [557, 192] width 7 height 7
click at [298, 142] on div "14 Sep 2025 15 Sep 2025" at bounding box center [355, 144] width 192 height 13
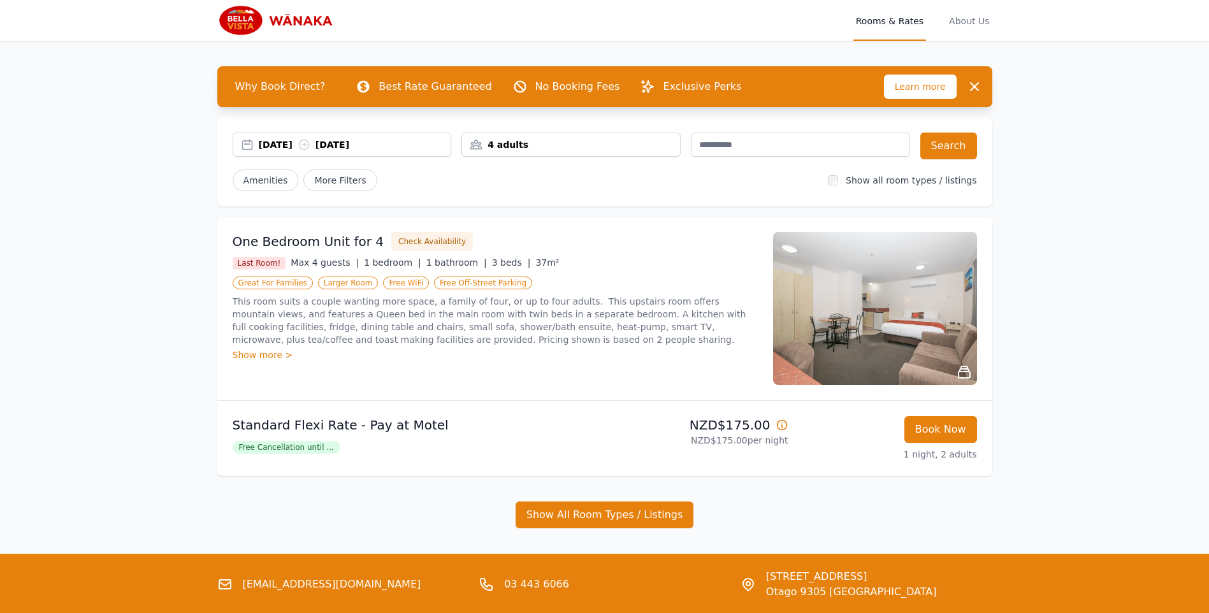
click at [271, 143] on div "14 Sep 2025 15 Sep 2025" at bounding box center [355, 144] width 192 height 13
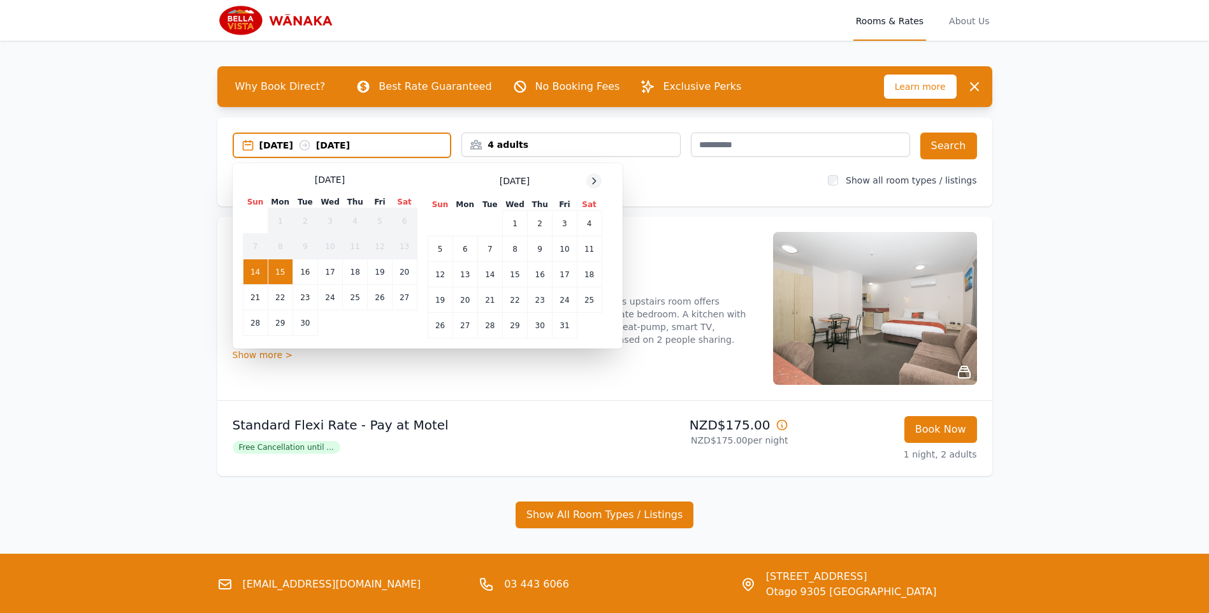
click at [591, 179] on icon at bounding box center [594, 181] width 10 height 10
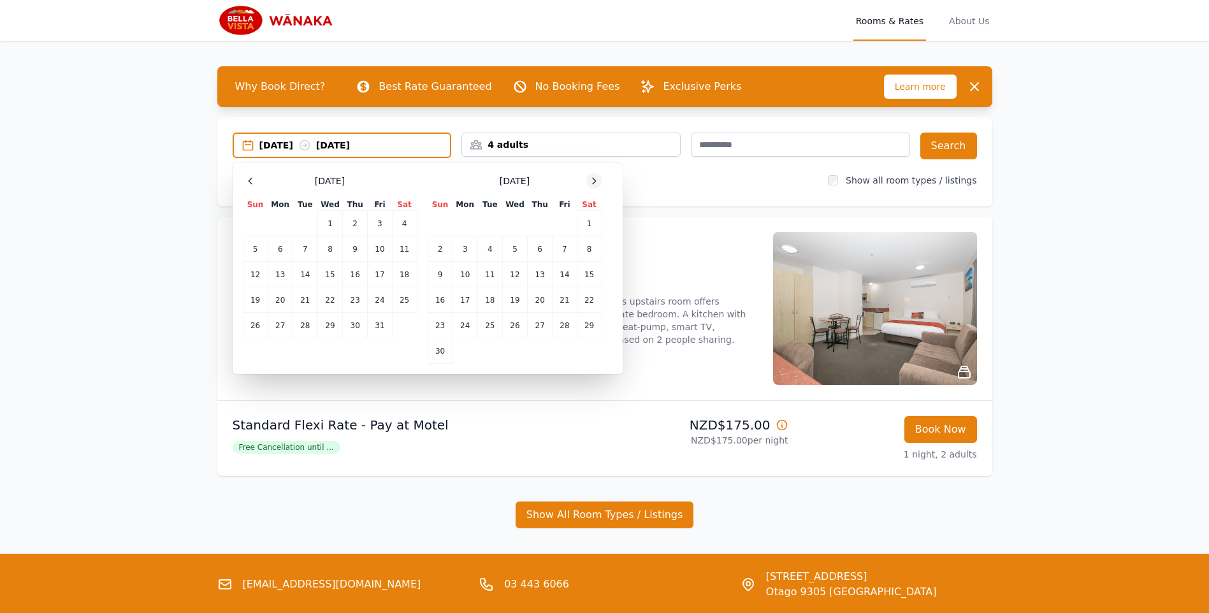
click at [592, 179] on icon at bounding box center [594, 181] width 10 height 10
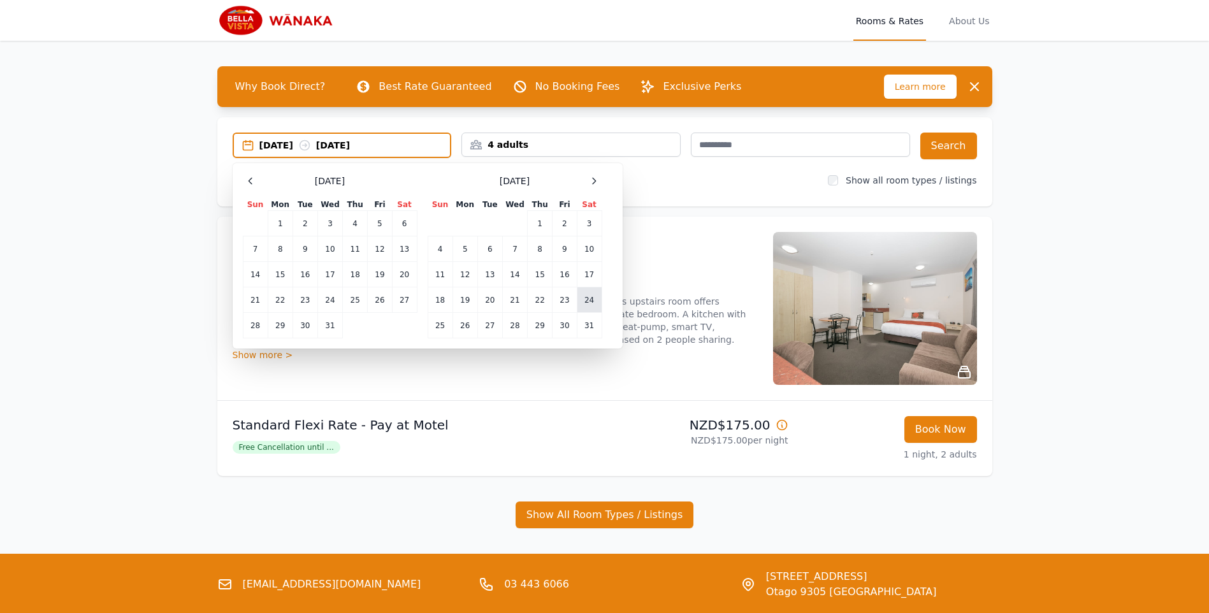
click at [582, 304] on td "24" at bounding box center [589, 299] width 25 height 25
click at [440, 327] on td "25" at bounding box center [439, 325] width 25 height 25
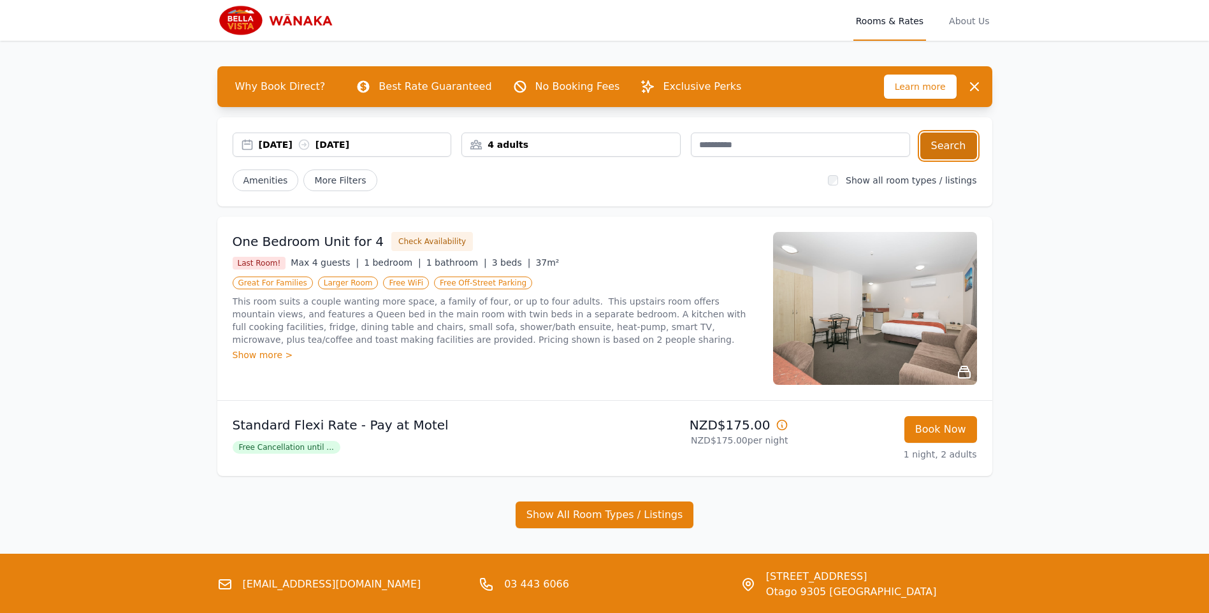
click at [951, 146] on button "Search" at bounding box center [948, 146] width 57 height 27
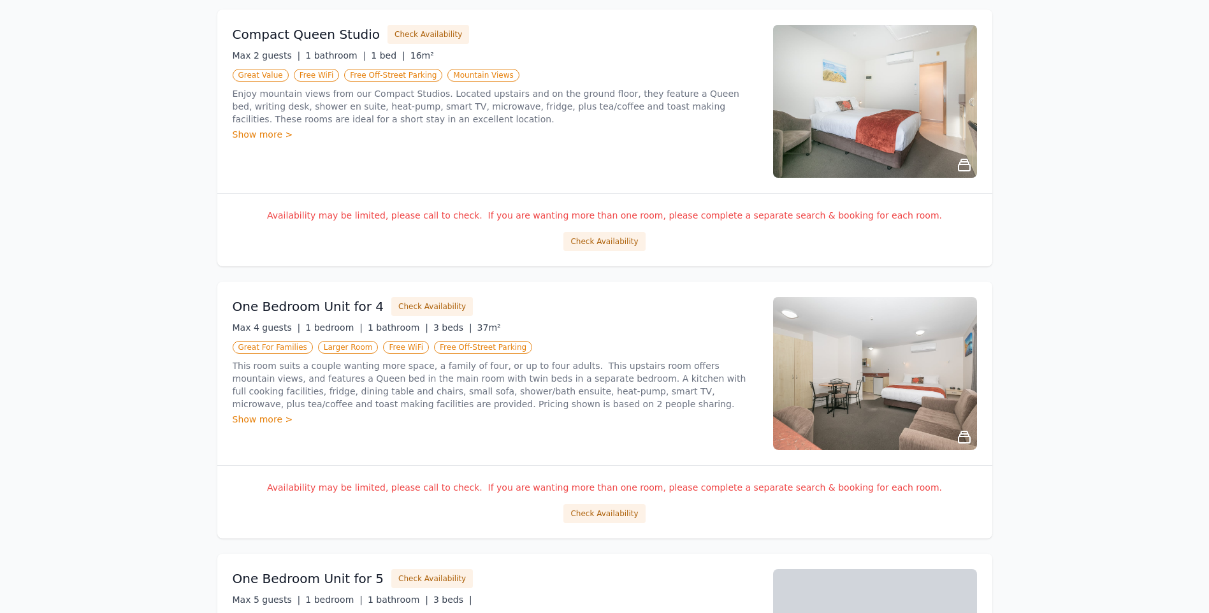
scroll to position [255, 0]
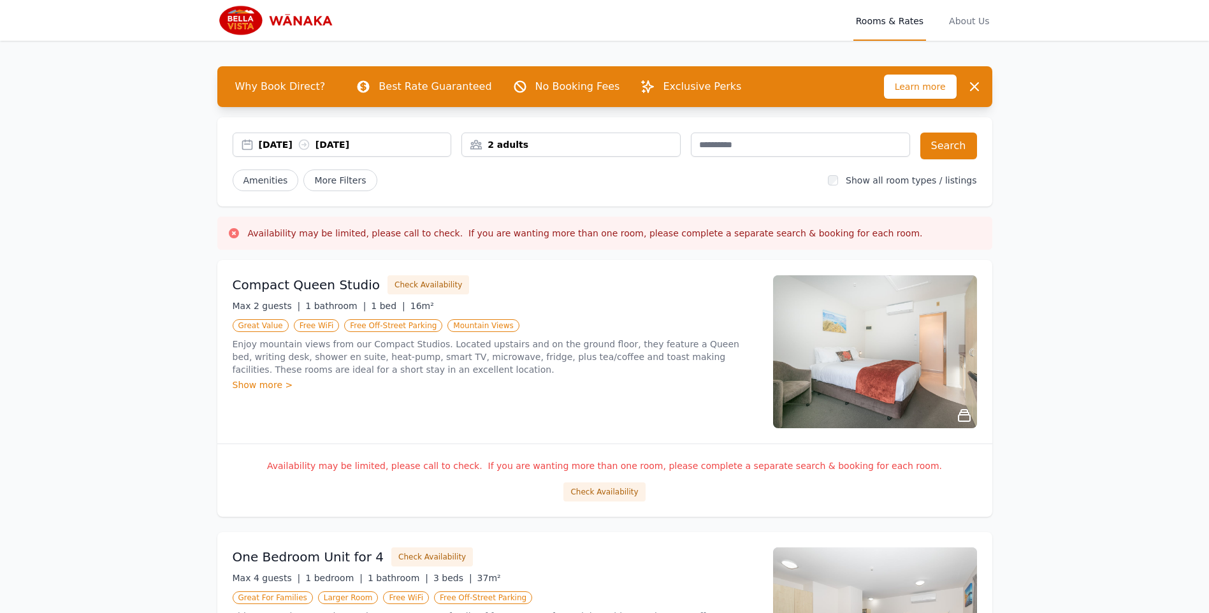
click at [488, 145] on div "2 adults" at bounding box center [571, 144] width 218 height 13
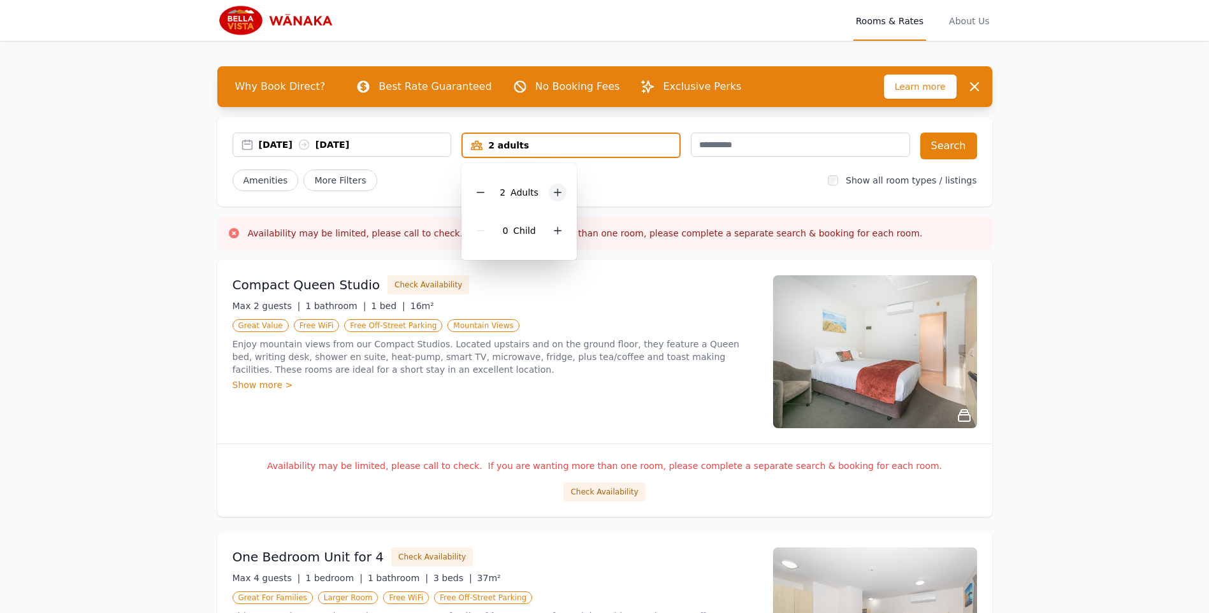
click at [558, 187] on div at bounding box center [558, 192] width 18 height 18
drag, startPoint x: 558, startPoint y: 187, endPoint x: 714, endPoint y: 196, distance: 156.4
click at [712, 197] on div "[DATE] [DATE] 4 adults 4 Adult s 0 Child Search Amenities More Filters Show all…" at bounding box center [604, 161] width 775 height 89
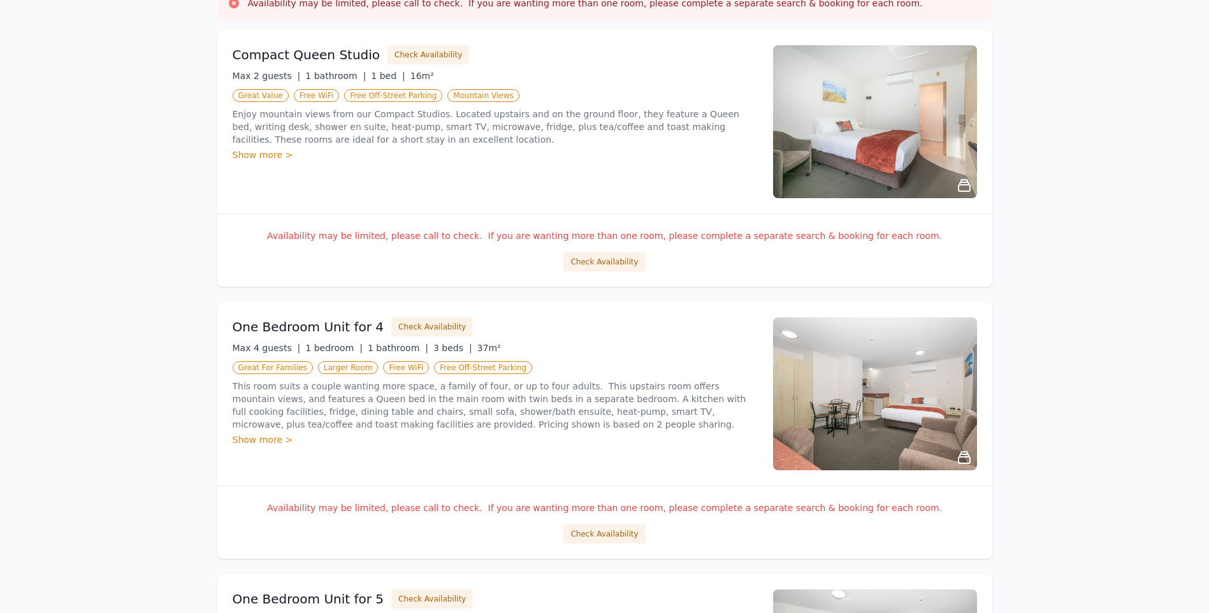
scroll to position [255, 0]
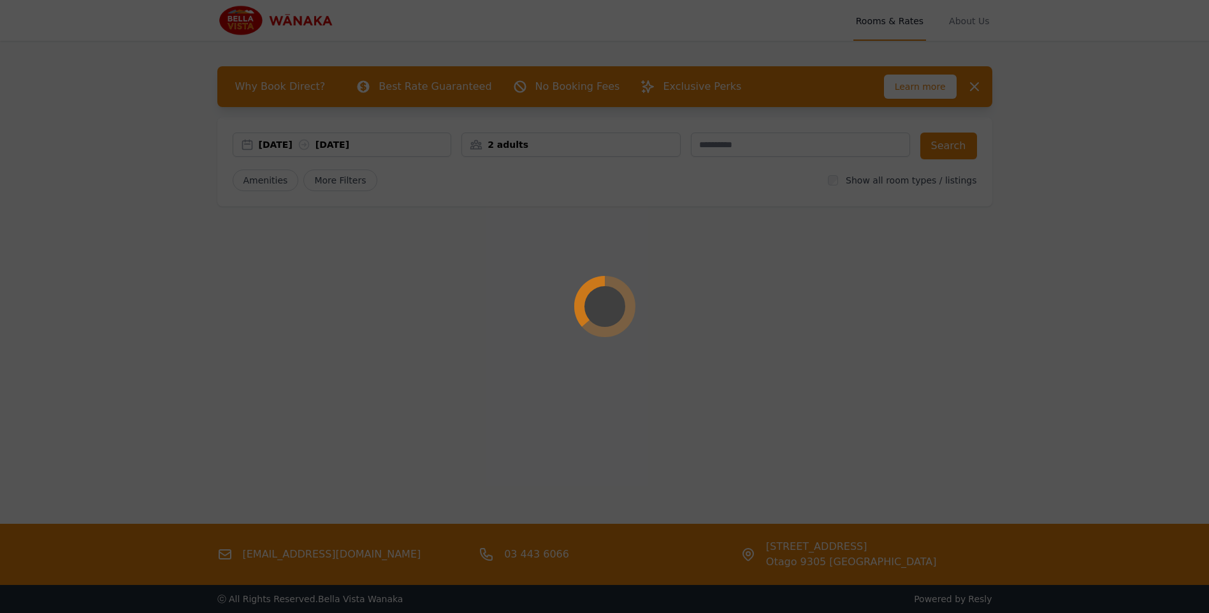
scroll to position [61, 0]
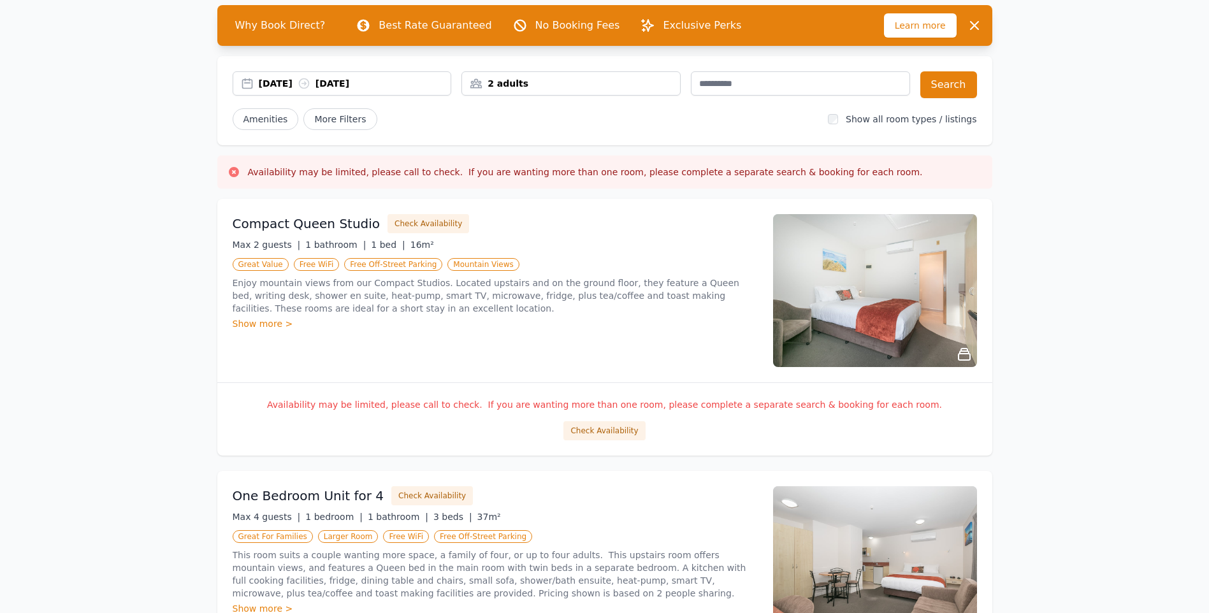
click at [469, 82] on div "2 adults" at bounding box center [571, 83] width 218 height 13
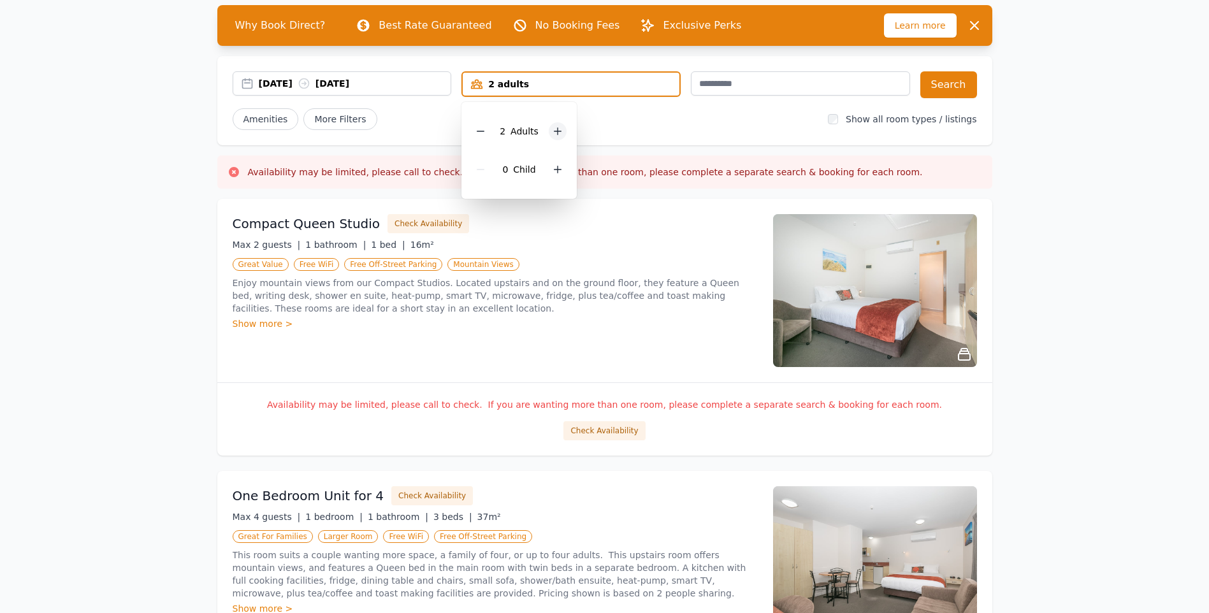
click at [554, 137] on div at bounding box center [558, 131] width 18 height 18
drag, startPoint x: 554, startPoint y: 137, endPoint x: 657, endPoint y: 149, distance: 104.5
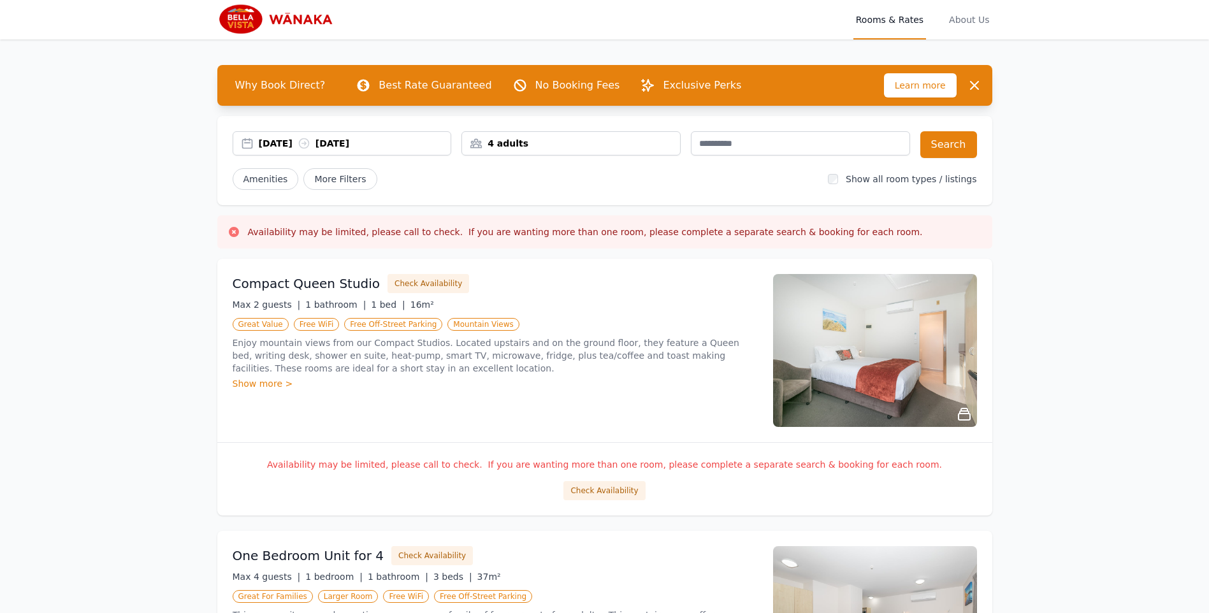
scroll to position [0, 0]
